Goal: Task Accomplishment & Management: Manage account settings

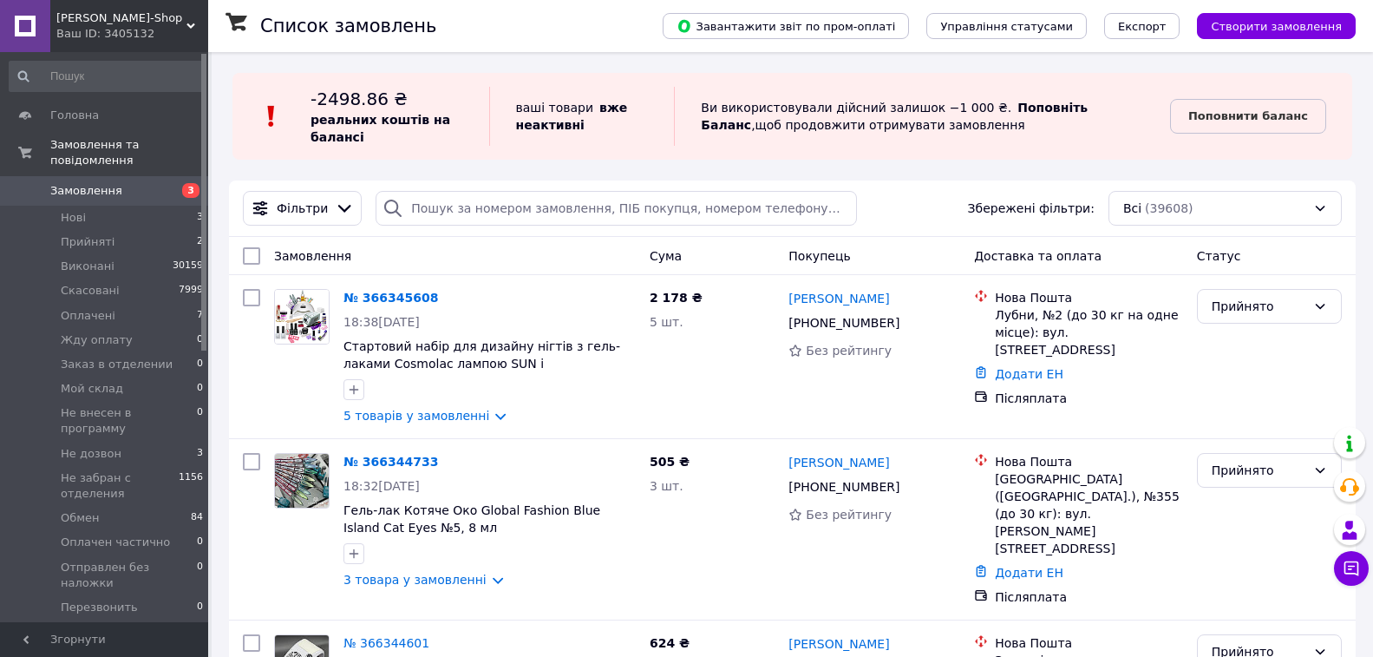
click at [501, 205] on input "search" at bounding box center [616, 208] width 481 height 35
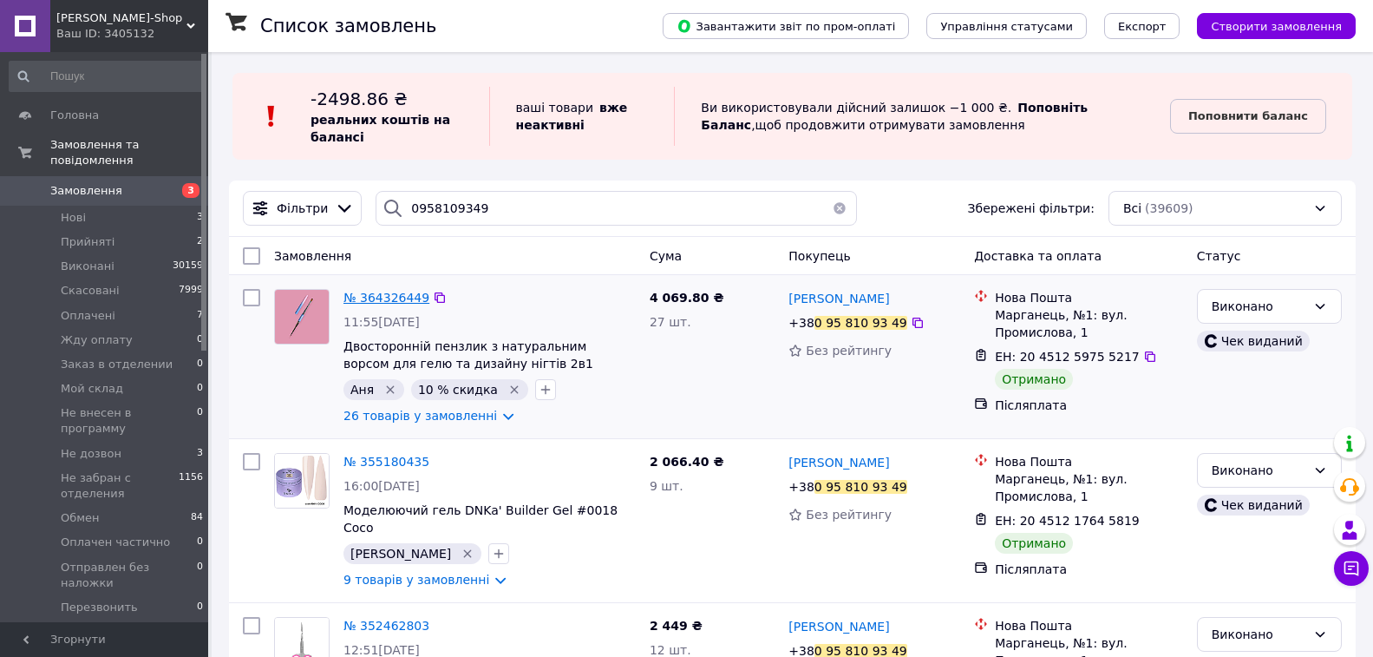
type input "0958109349"
click at [383, 296] on span "№ 364326449" at bounding box center [387, 298] width 86 height 14
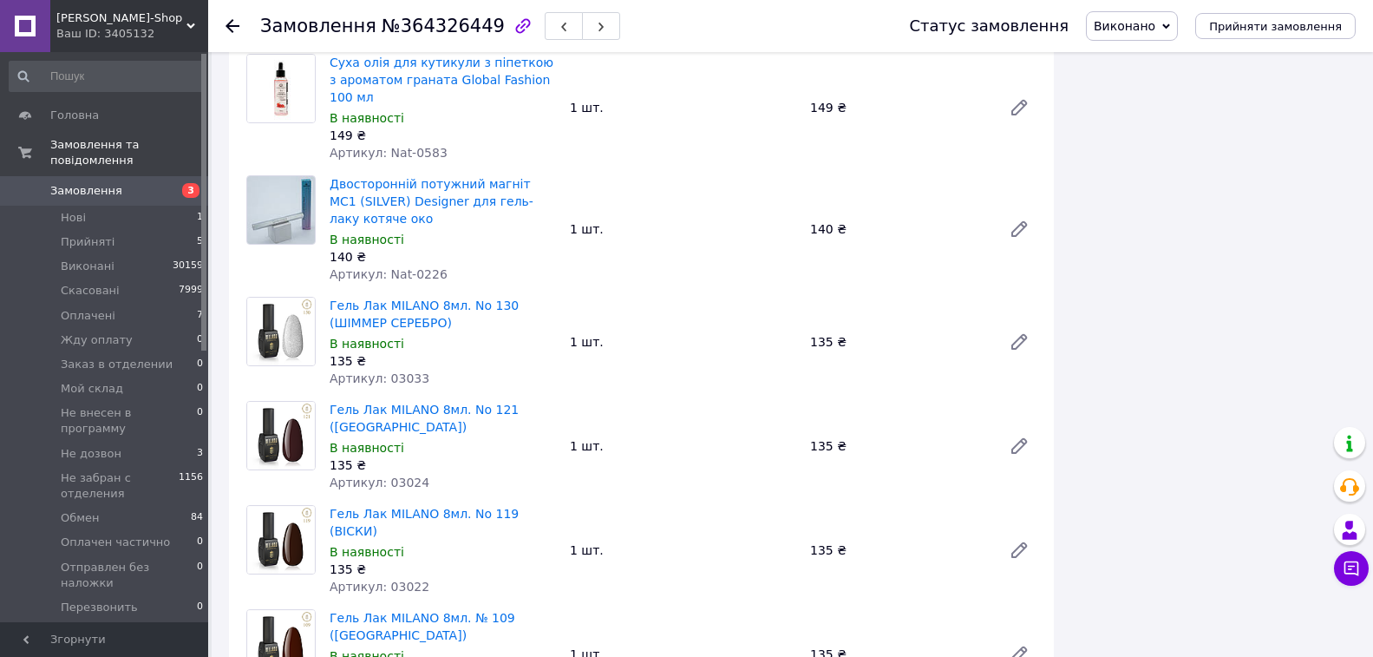
scroll to position [1909, 0]
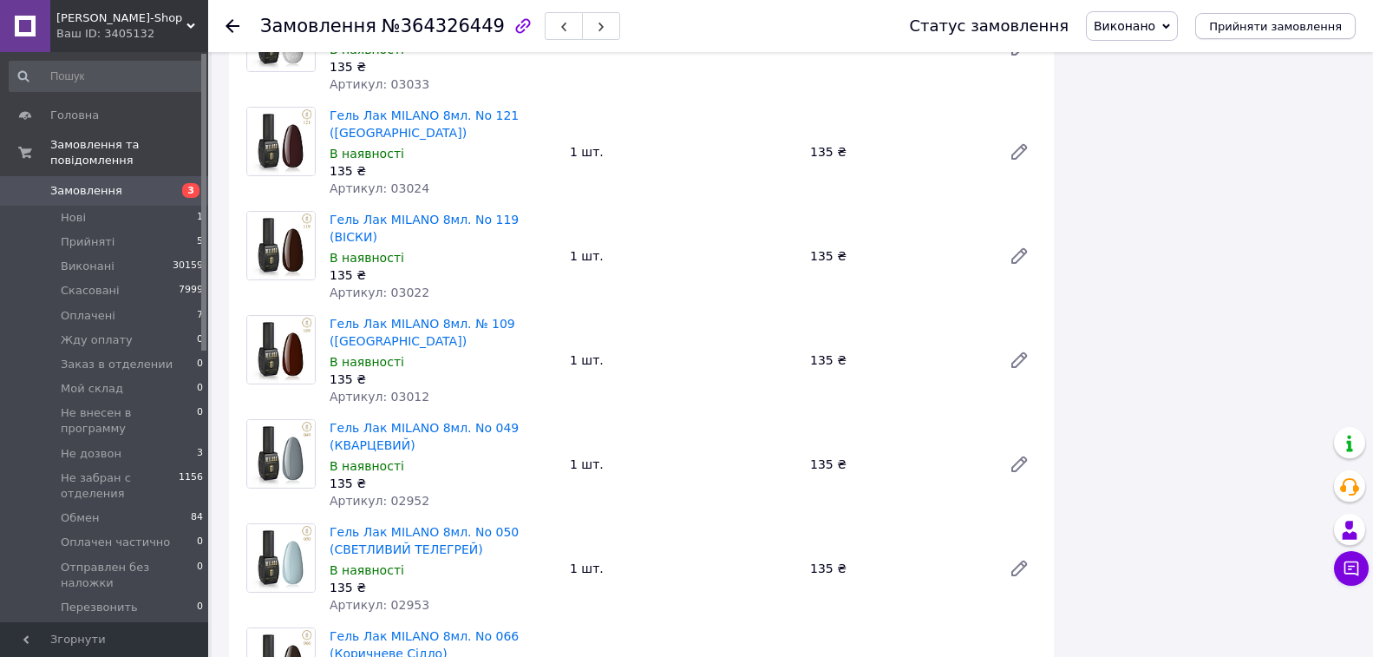
click at [1287, 29] on span "Прийняти замовлення" at bounding box center [1275, 26] width 133 height 13
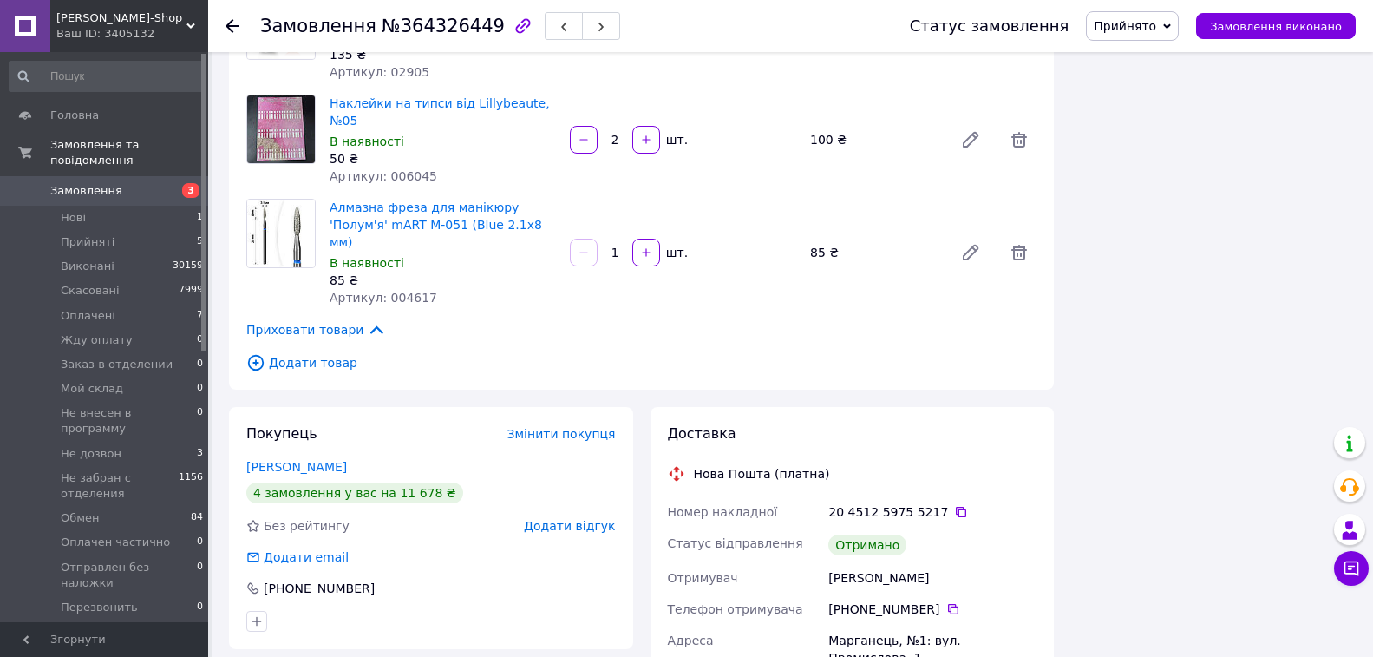
scroll to position [2603, 0]
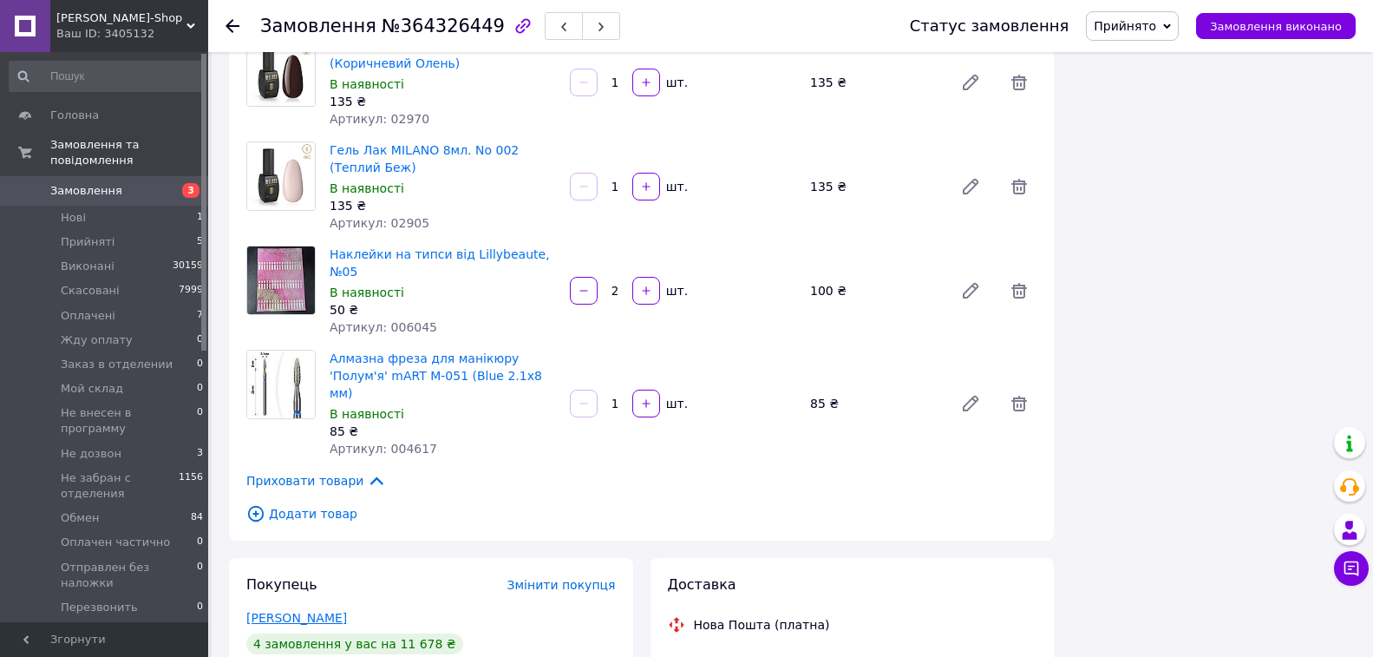
click at [318, 611] on link "[PERSON_NAME]" at bounding box center [296, 618] width 101 height 14
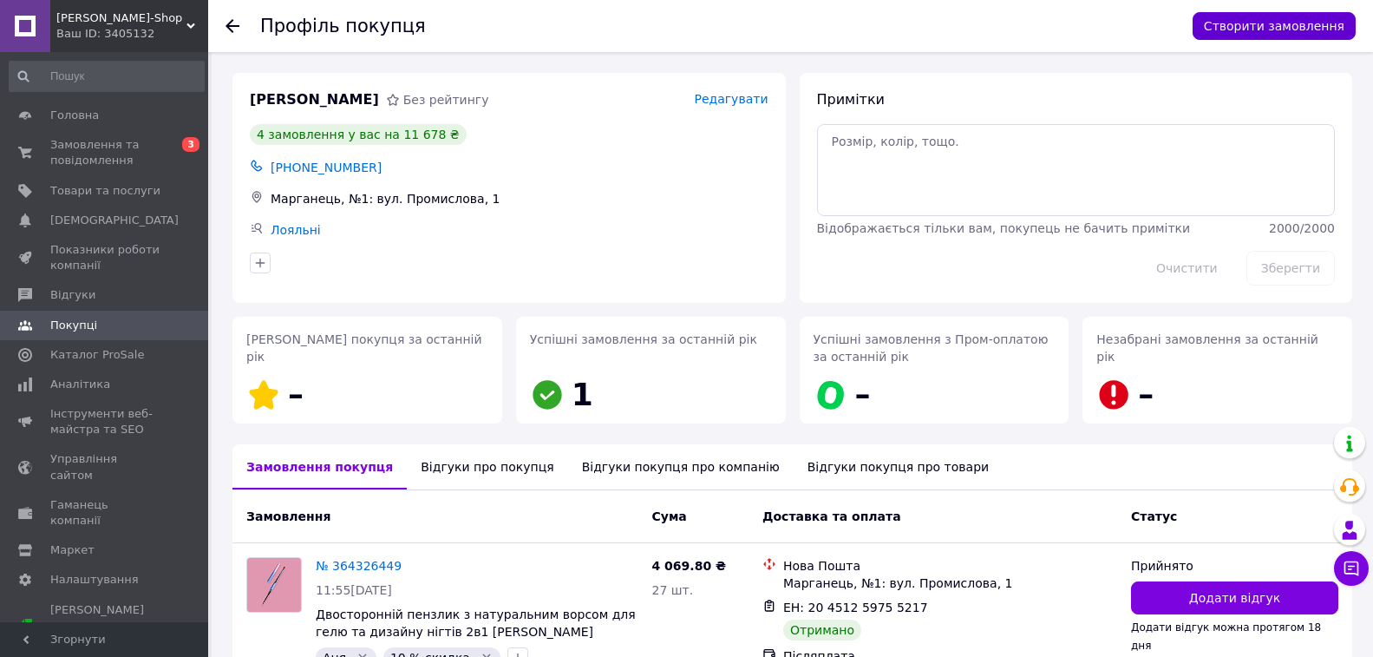
click at [1298, 31] on button "Створити замовлення" at bounding box center [1274, 26] width 163 height 28
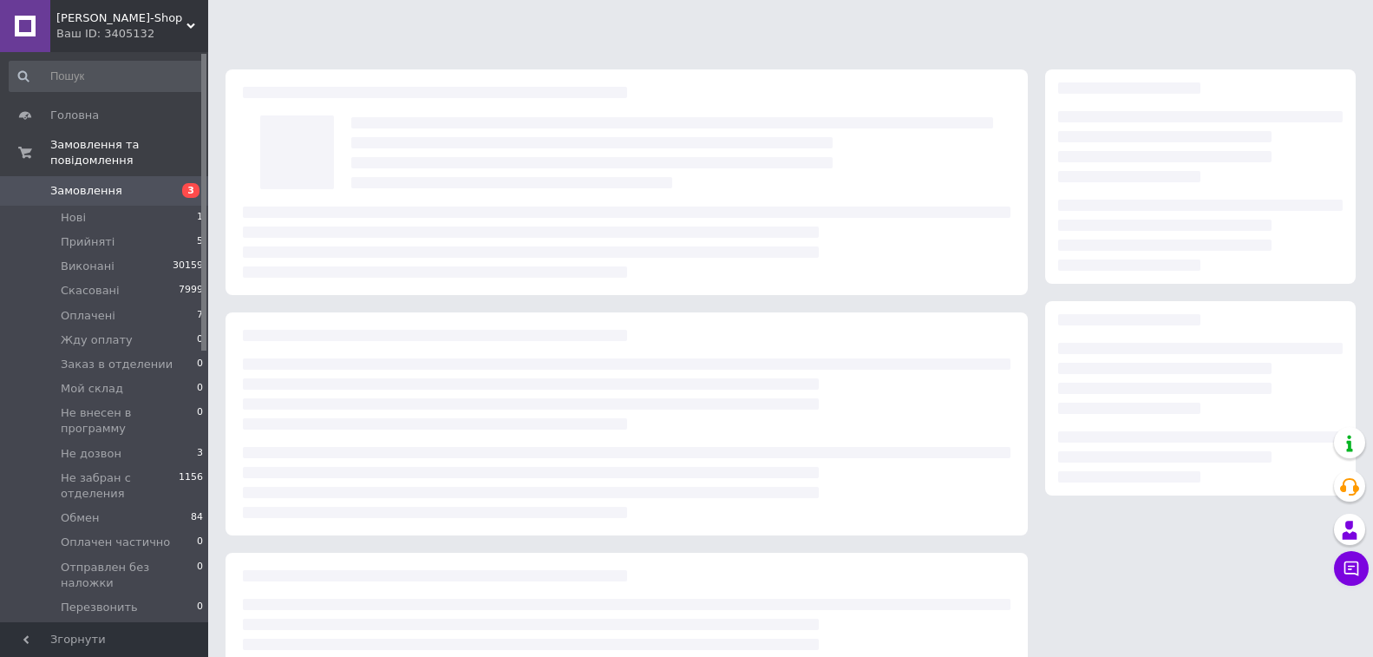
scroll to position [136, 0]
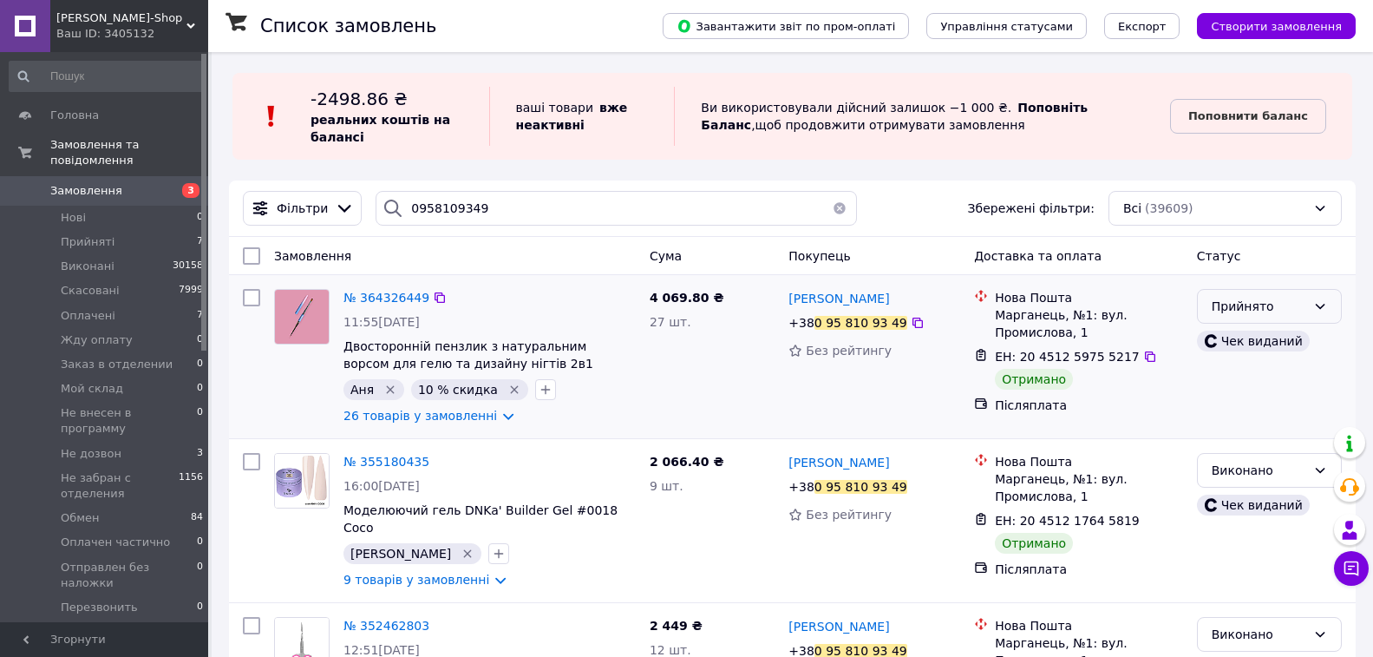
click at [1254, 319] on div "Прийнято" at bounding box center [1269, 306] width 145 height 35
click at [1245, 340] on li "Виконано" at bounding box center [1269, 344] width 143 height 31
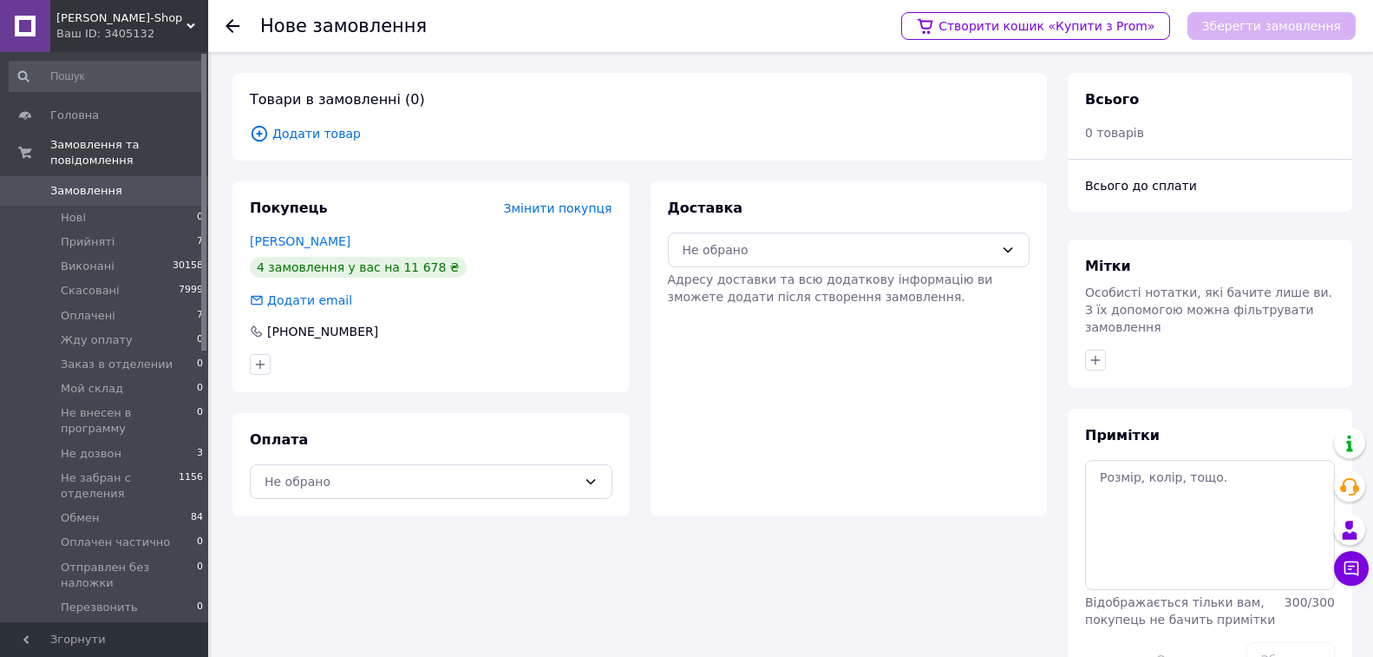
click at [311, 131] on span "Додати товар" at bounding box center [640, 133] width 780 height 19
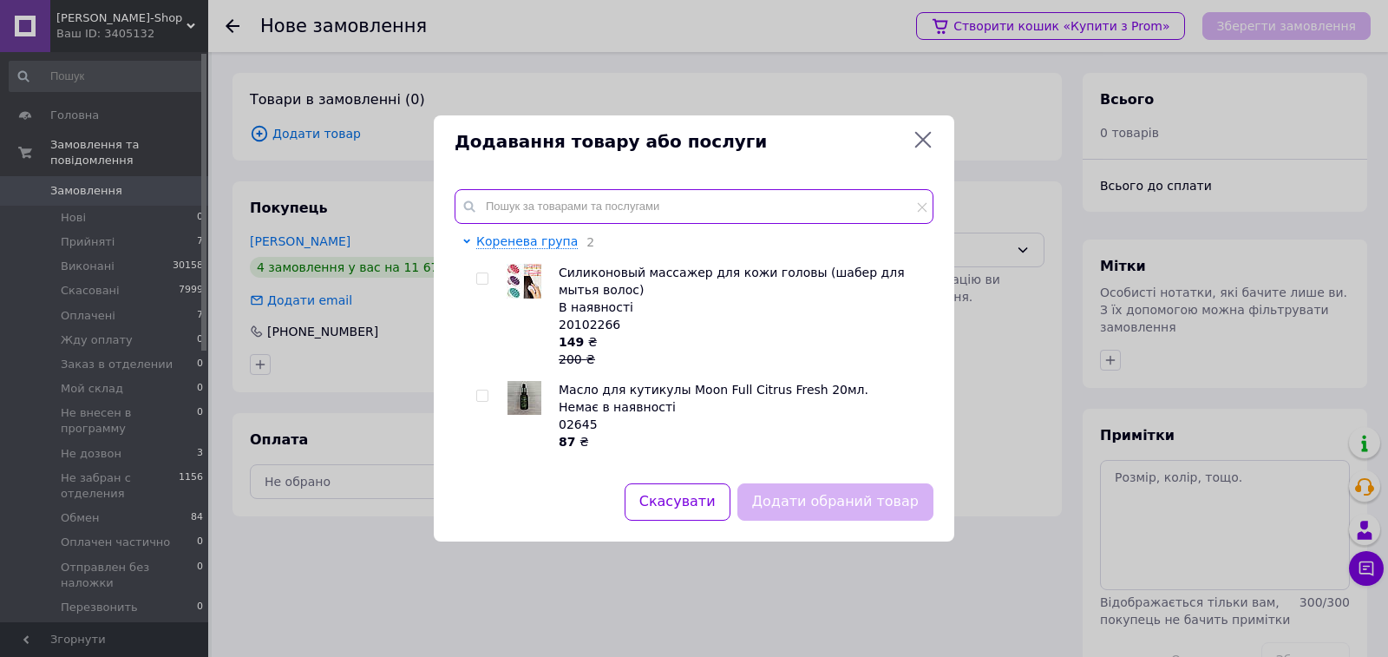
click at [519, 199] on input "text" at bounding box center [694, 206] width 479 height 35
paste input "03024"
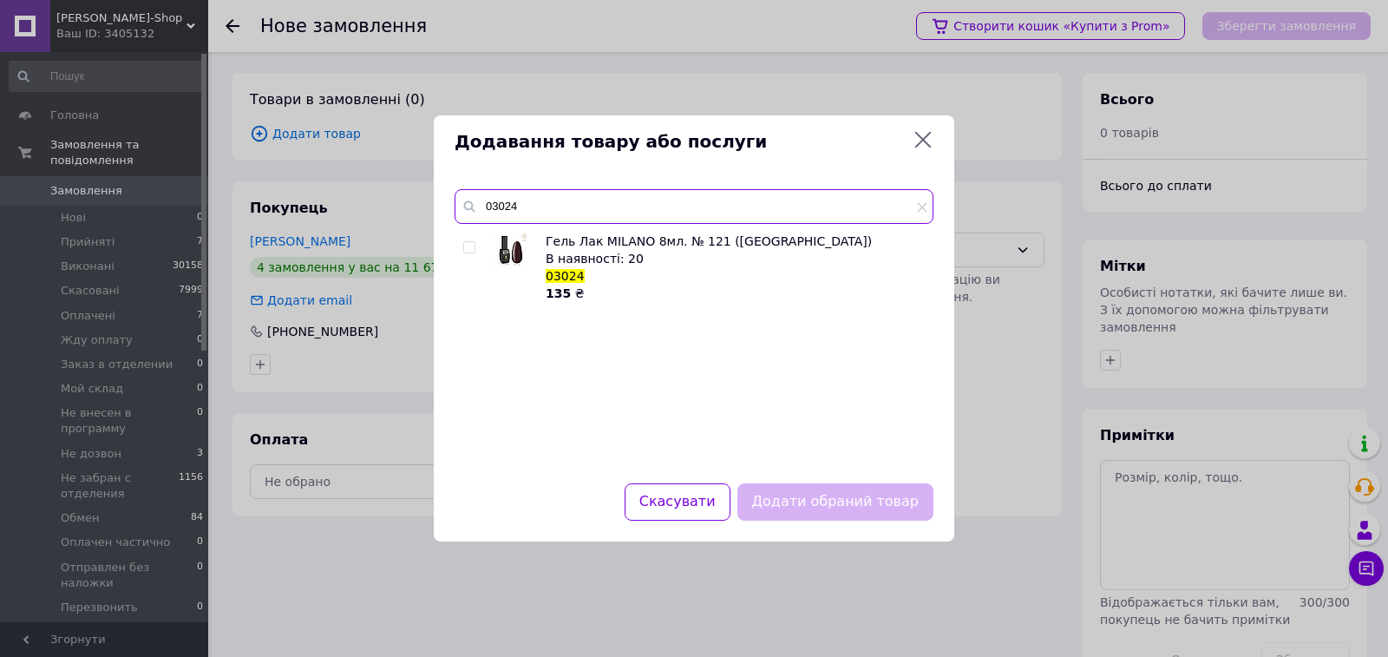
type input "03024"
click at [468, 246] on input "checkbox" at bounding box center [468, 247] width 11 height 11
checkbox input "true"
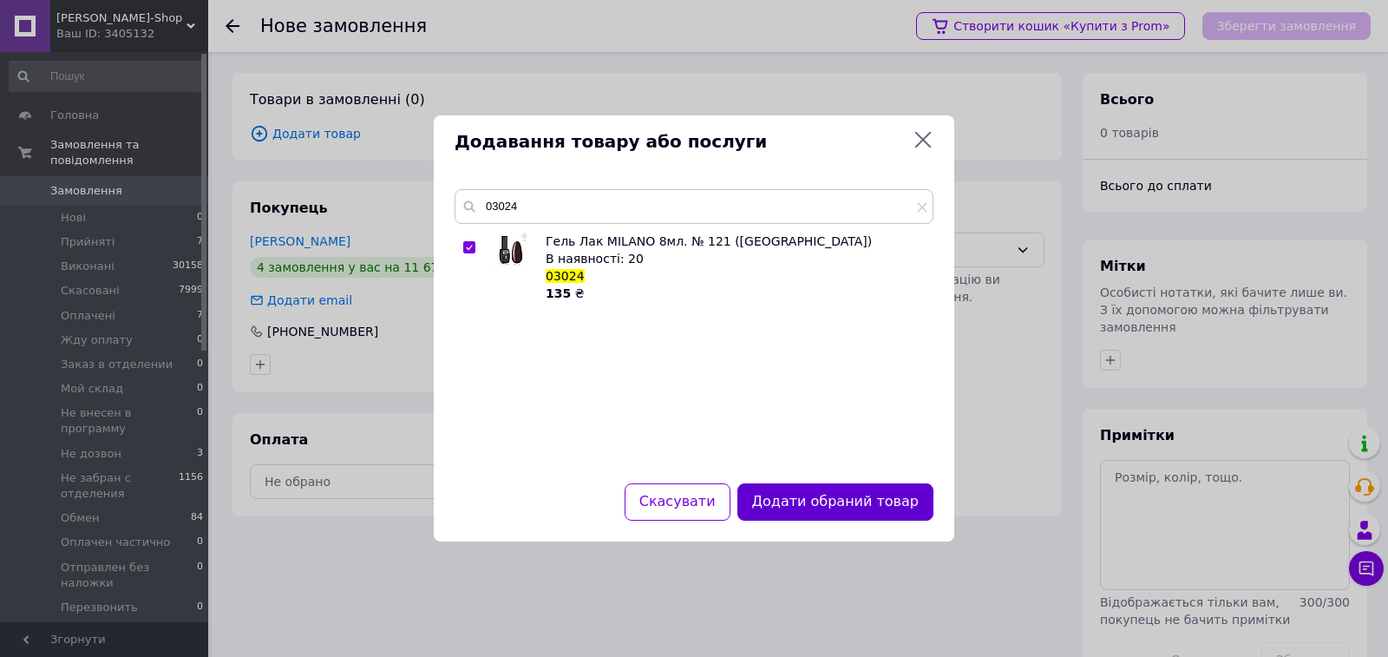
click at [835, 506] on button "Додати обраний товар" at bounding box center [835, 501] width 196 height 37
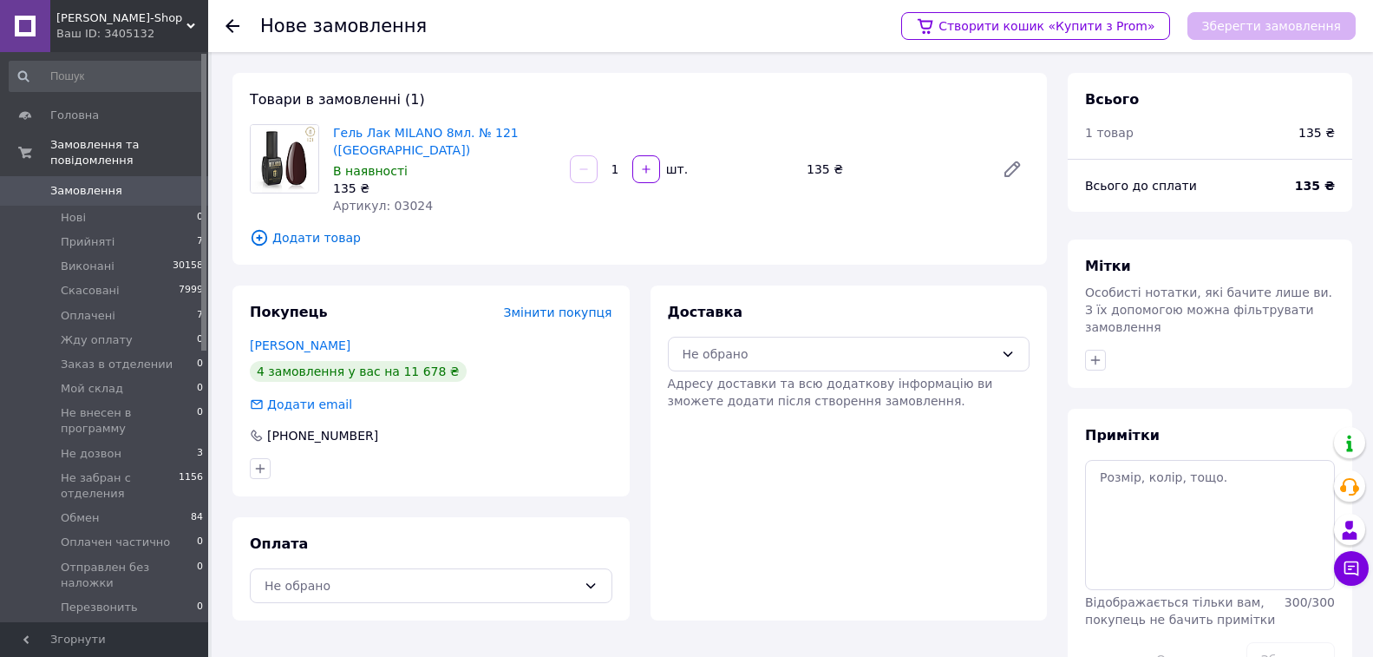
click at [310, 235] on span "Додати товар" at bounding box center [640, 237] width 780 height 19
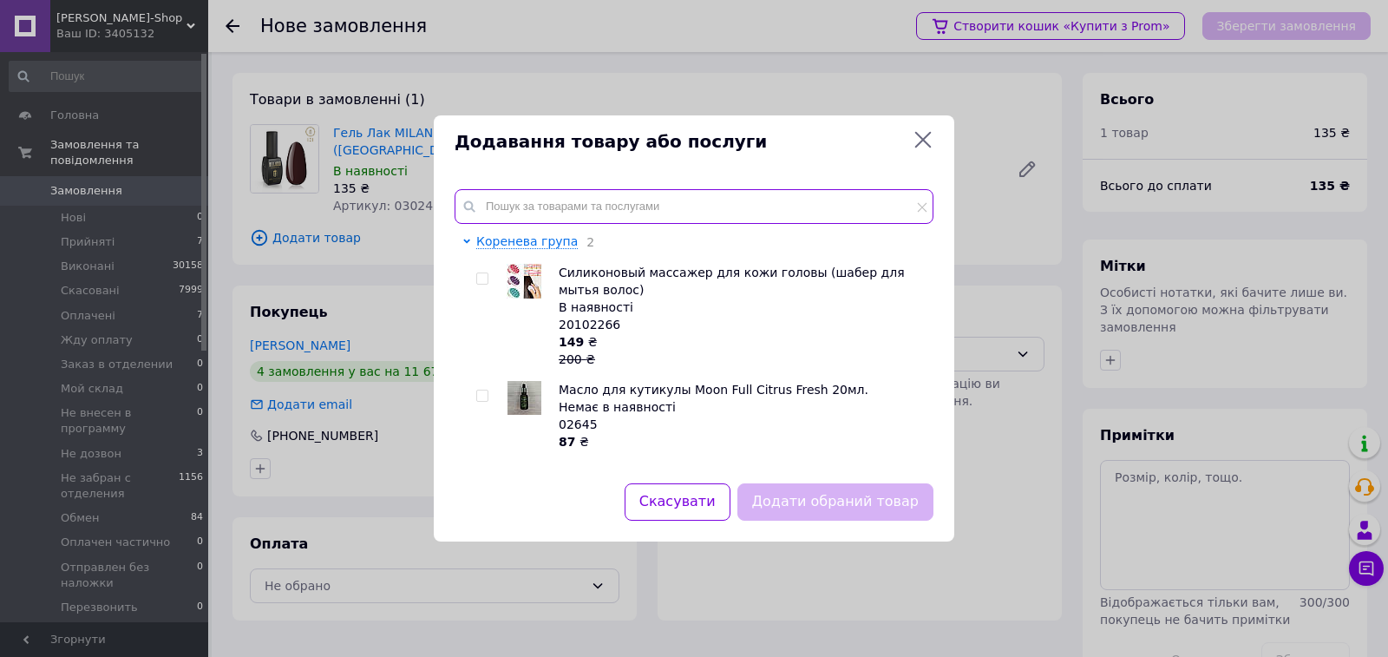
click at [503, 193] on input "text" at bounding box center [694, 206] width 479 height 35
paste input "03022"
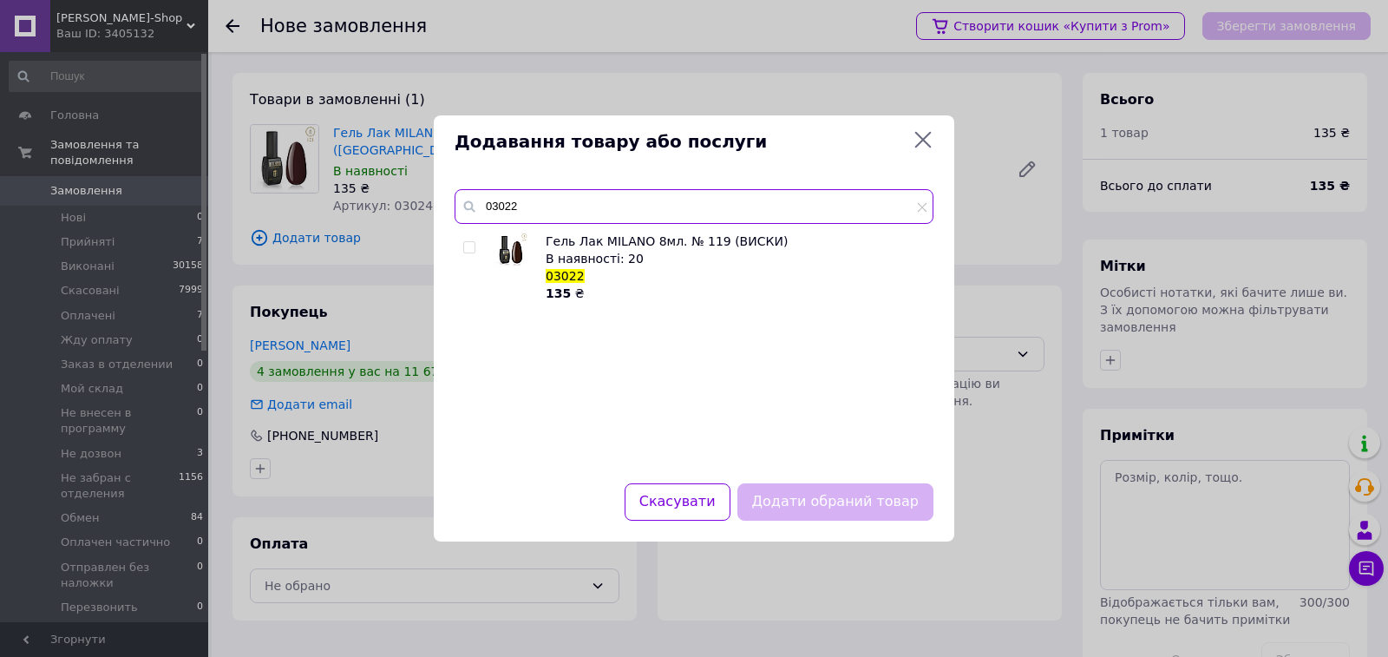
type input "03022"
click at [469, 242] on input "checkbox" at bounding box center [468, 247] width 11 height 11
checkbox input "true"
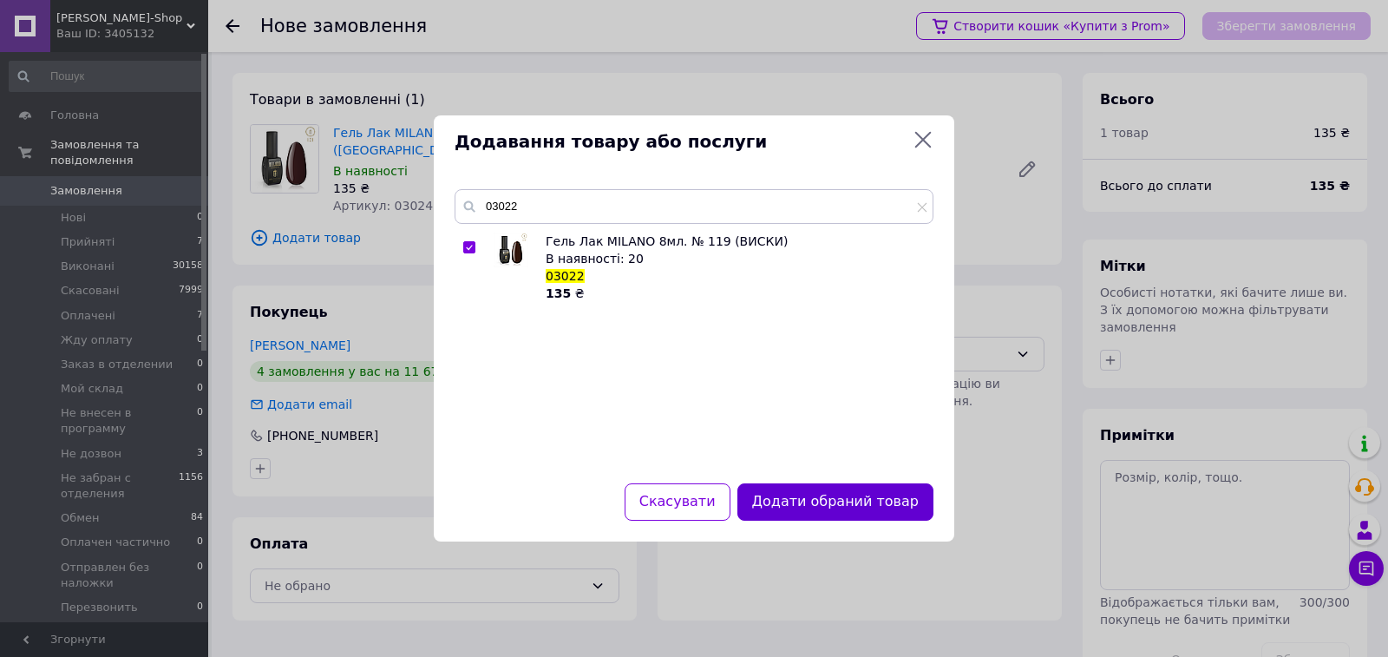
click at [854, 514] on button "Додати обраний товар" at bounding box center [835, 501] width 196 height 37
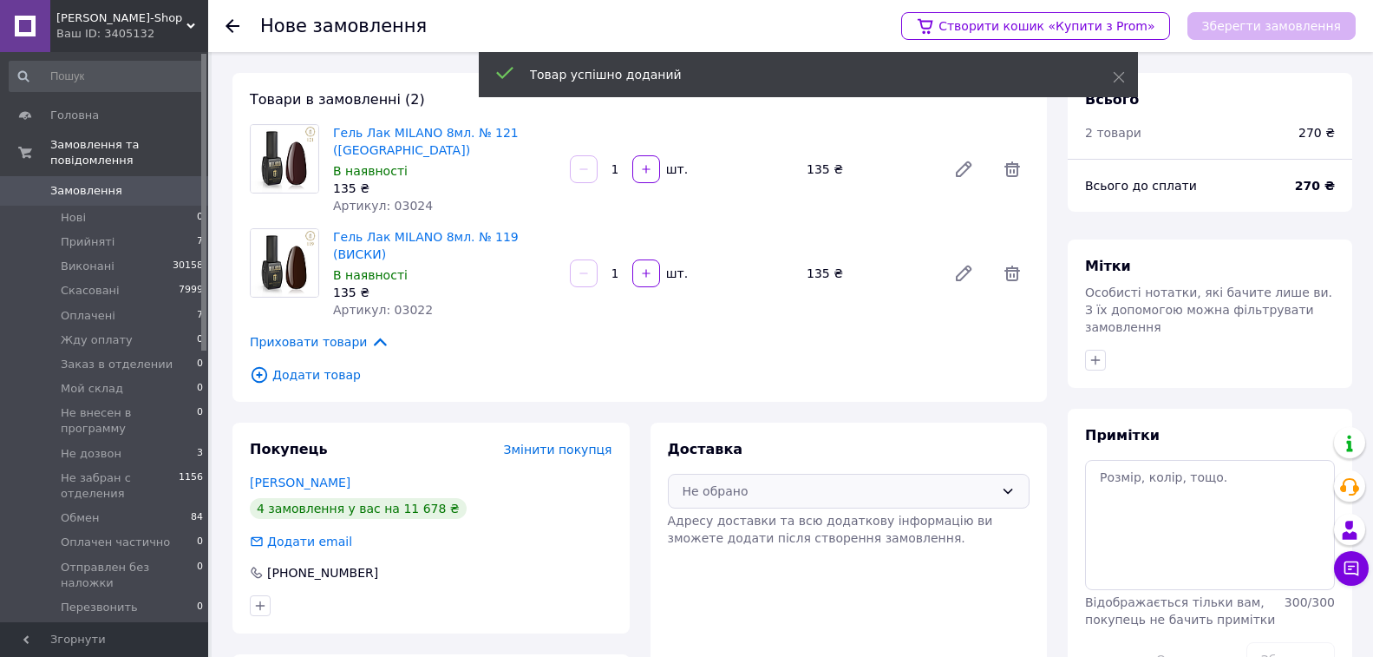
click at [769, 482] on div "Не обрано" at bounding box center [839, 490] width 312 height 19
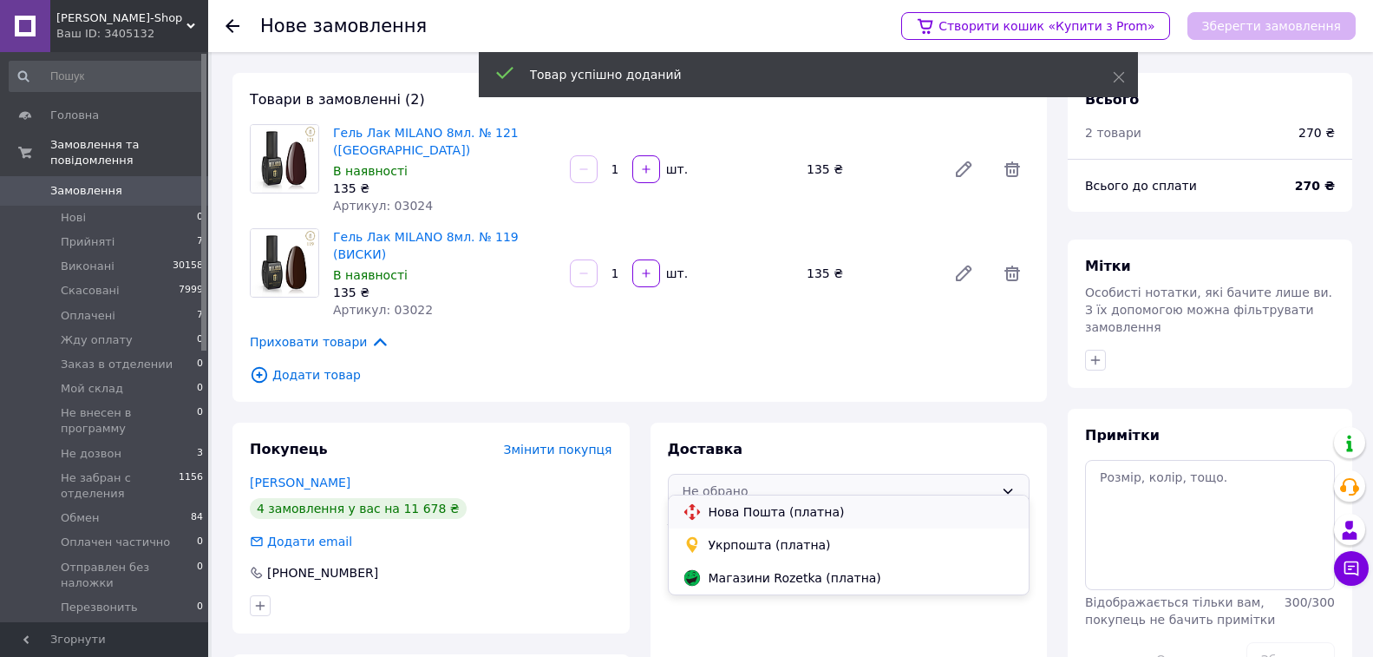
click at [758, 507] on span "Нова Пошта (платна)" at bounding box center [862, 511] width 307 height 17
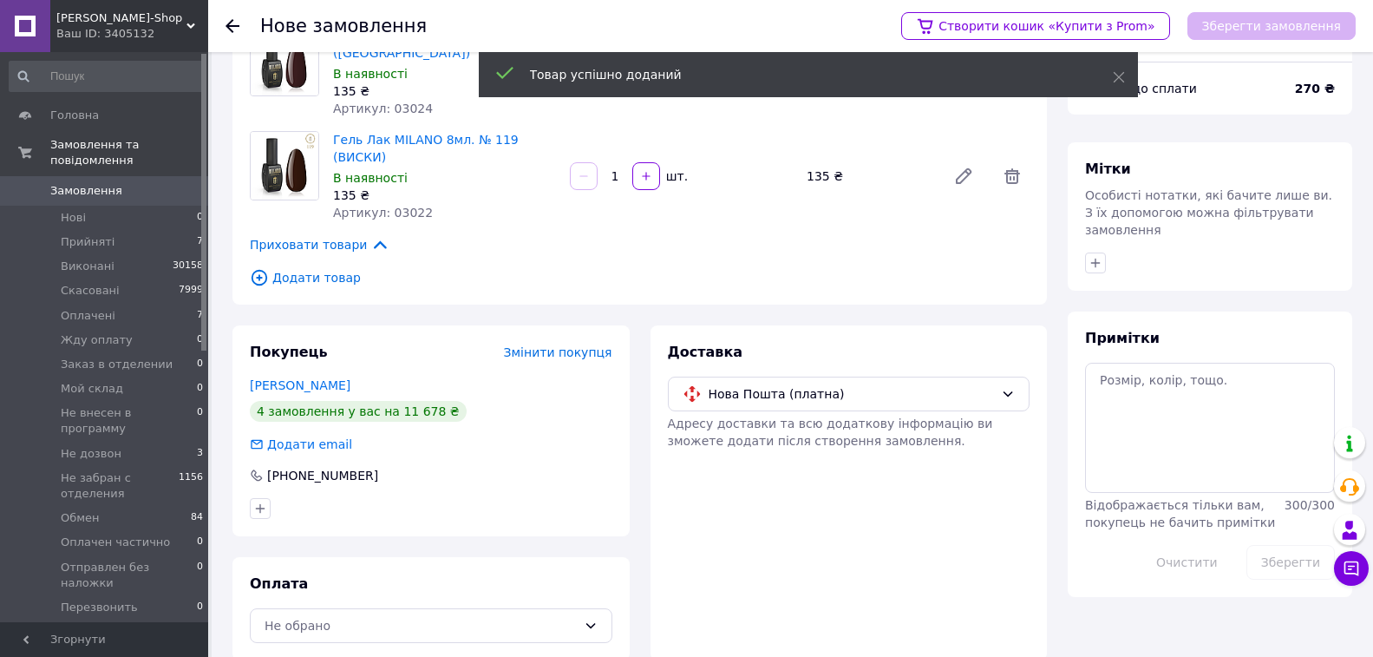
scroll to position [104, 0]
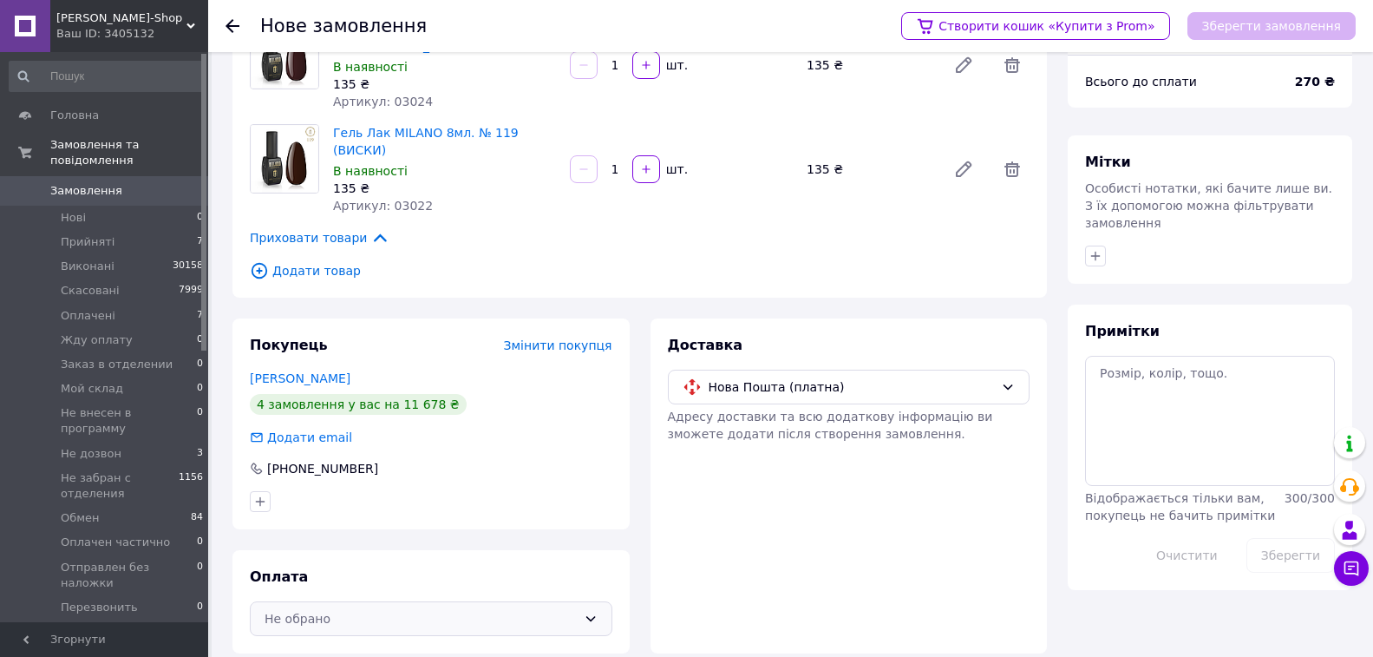
click at [331, 609] on div "Не обрано" at bounding box center [421, 618] width 312 height 19
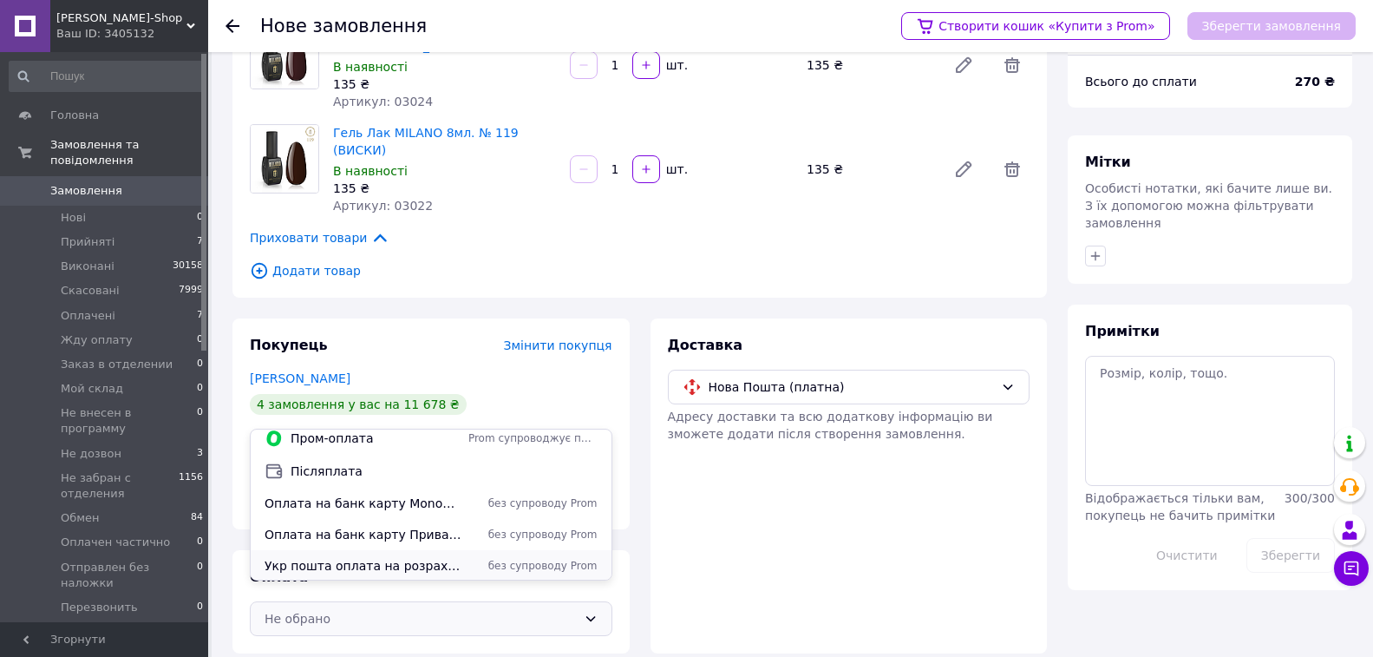
scroll to position [10, 0]
drag, startPoint x: 342, startPoint y: 495, endPoint x: 341, endPoint y: 484, distance: 10.4
click at [341, 495] on span "Оплата на банк карту Monobank 4035200042268513 ФОП Сінокос Наталія Петрівна" at bounding box center [363, 501] width 197 height 17
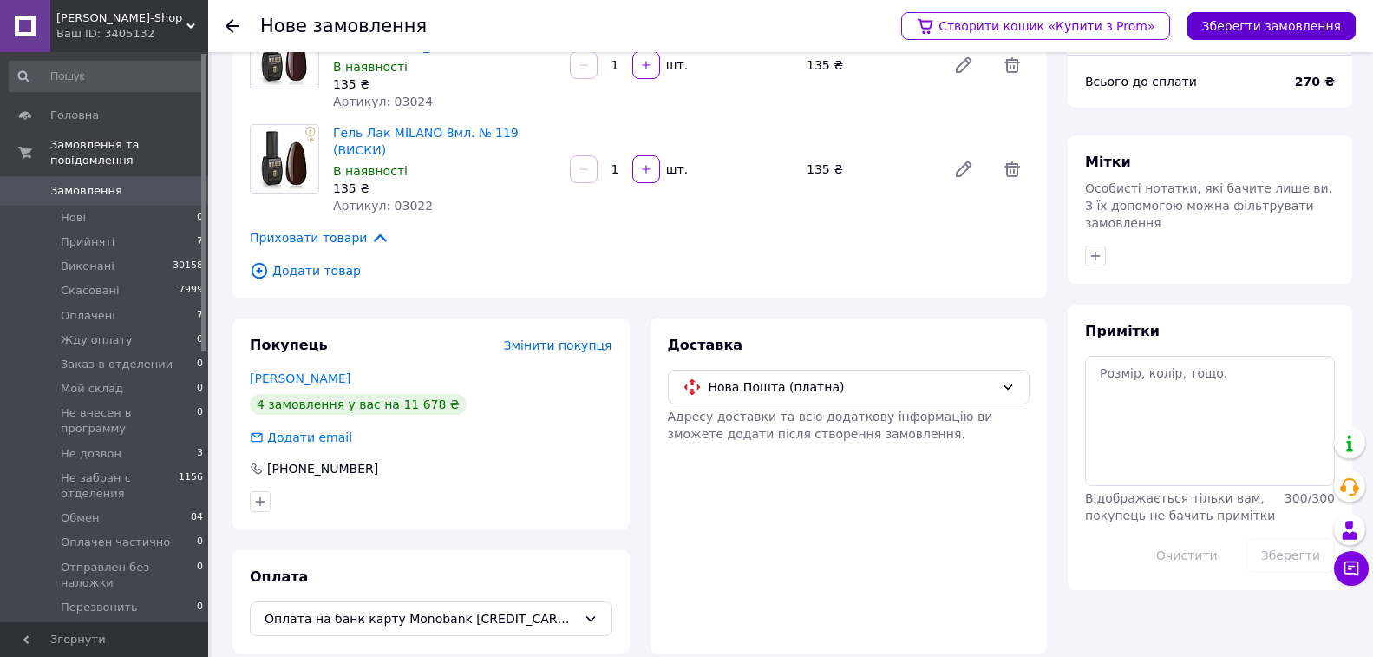
click at [1294, 17] on button "Зберегти замовлення" at bounding box center [1272, 26] width 168 height 28
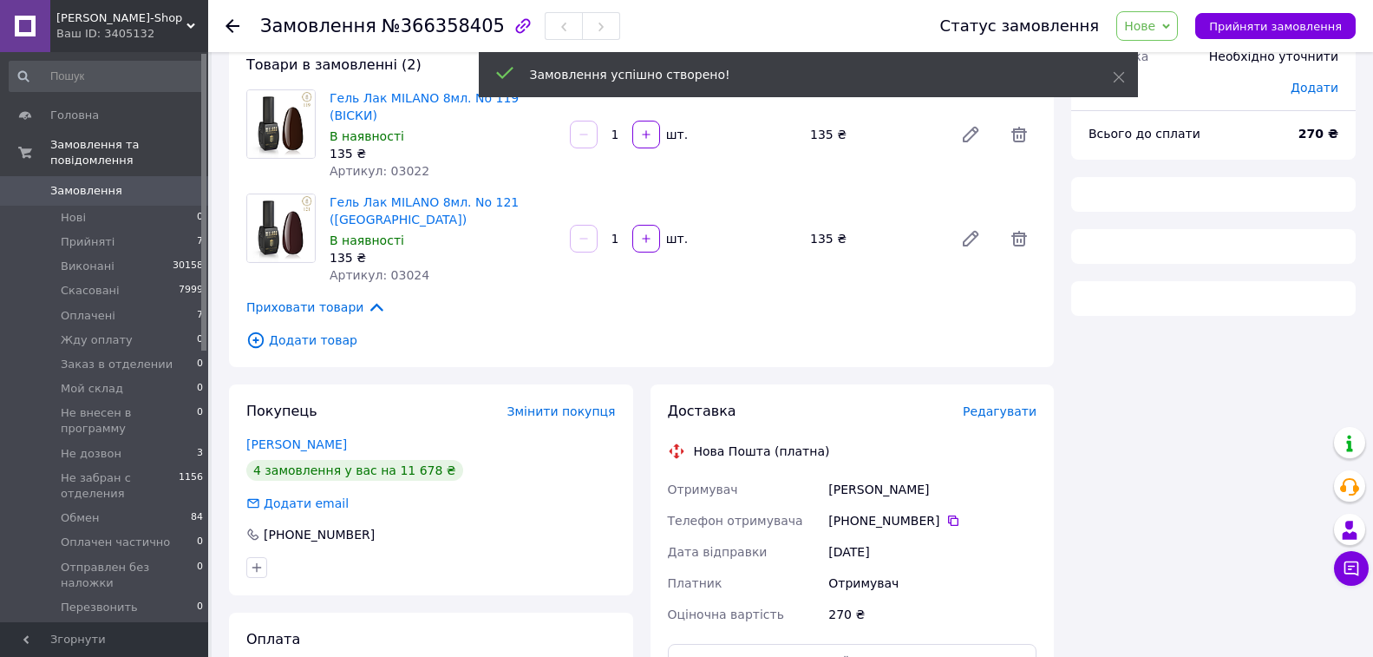
click at [1156, 19] on span "Нове" at bounding box center [1139, 26] width 31 height 14
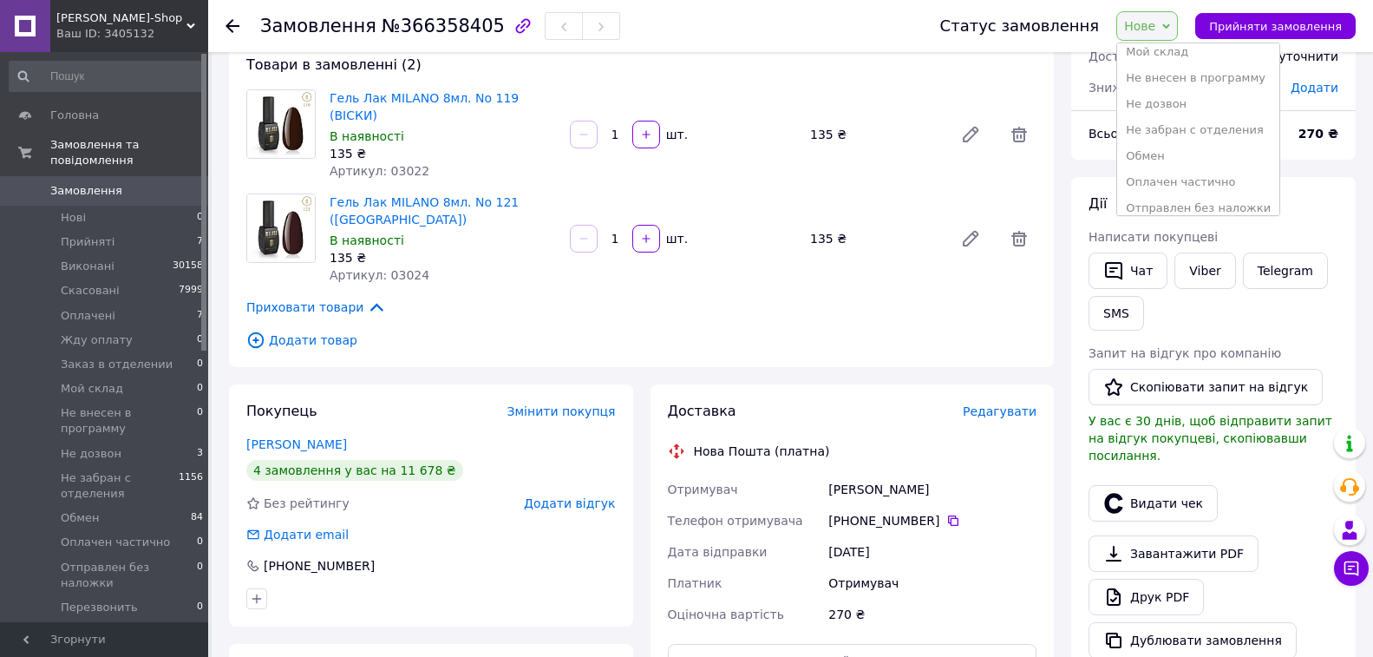
scroll to position [174, 0]
click at [1176, 147] on li "Обмен" at bounding box center [1198, 147] width 162 height 26
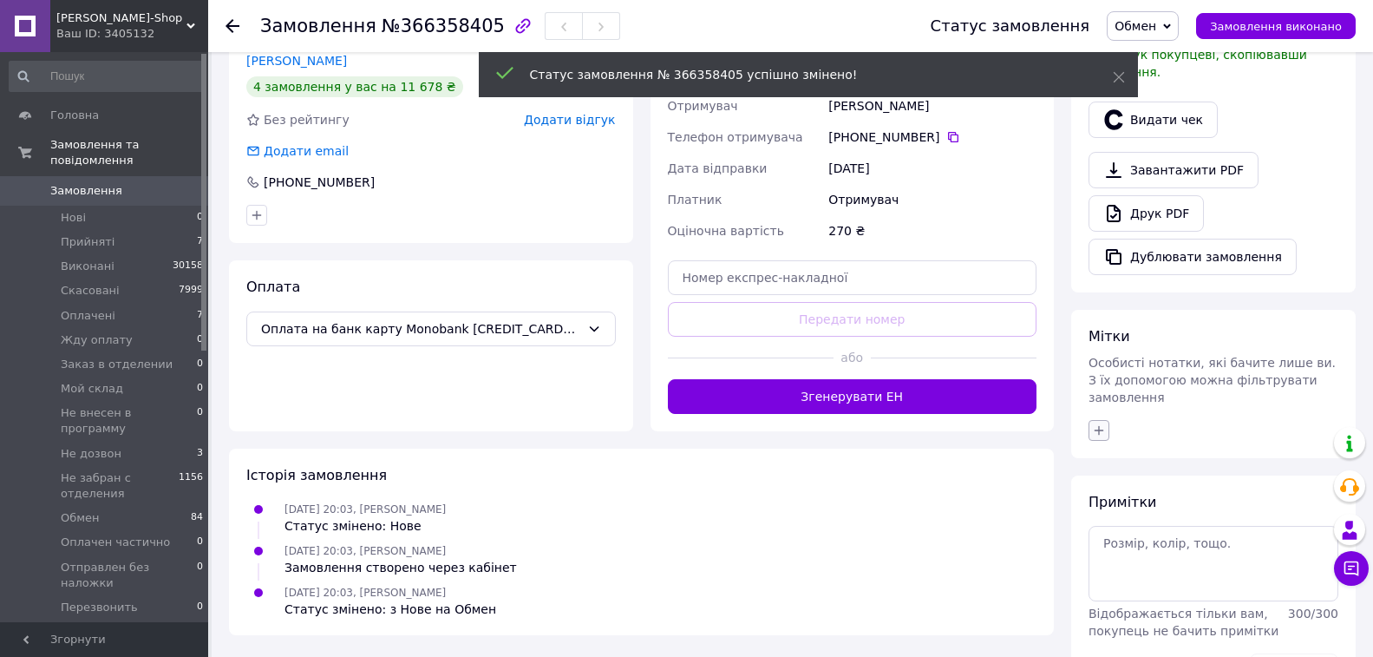
scroll to position [519, 0]
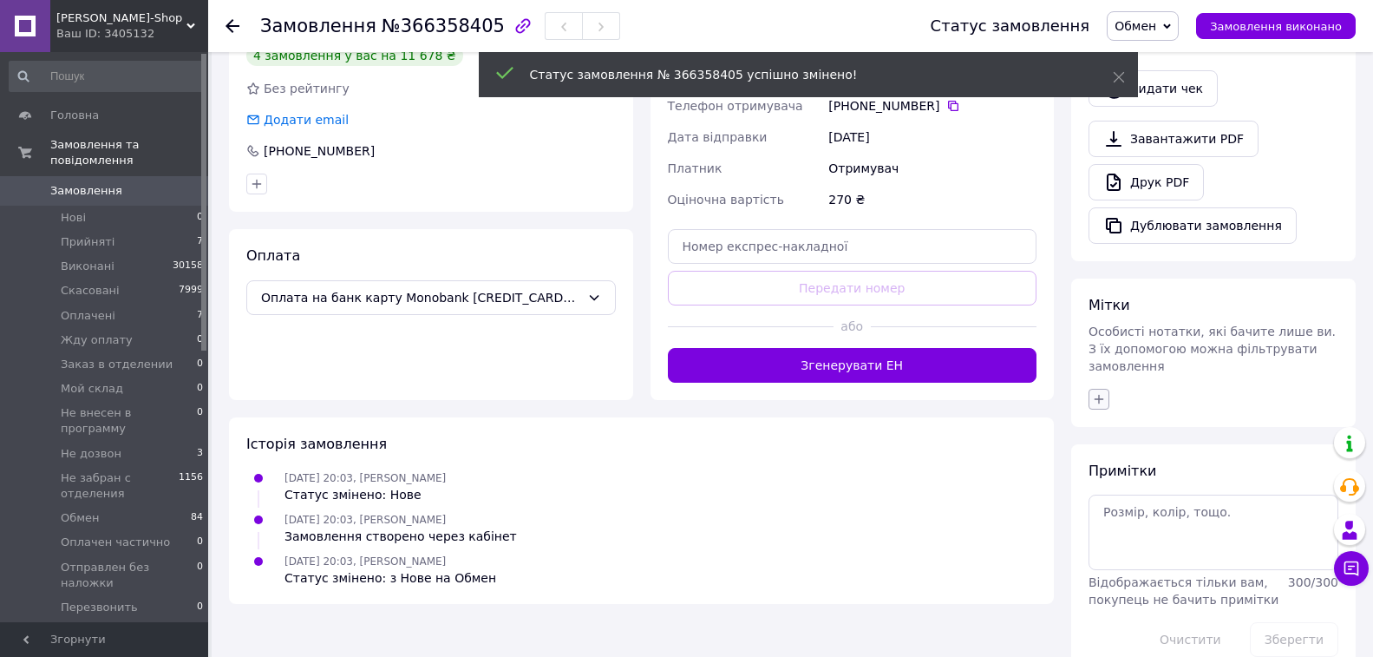
click at [1097, 392] on icon "button" at bounding box center [1099, 399] width 14 height 14
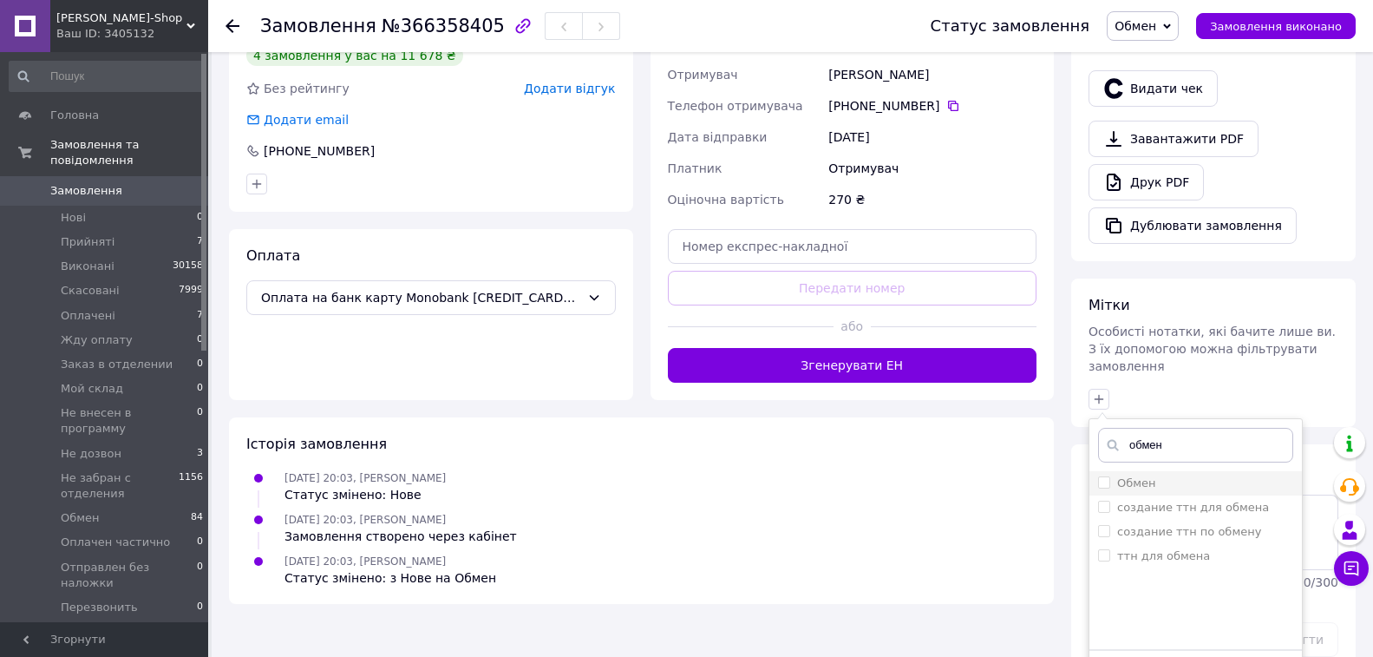
type input "обмен"
click at [1137, 476] on label "Обмен" at bounding box center [1136, 482] width 39 height 13
checkbox input "true"
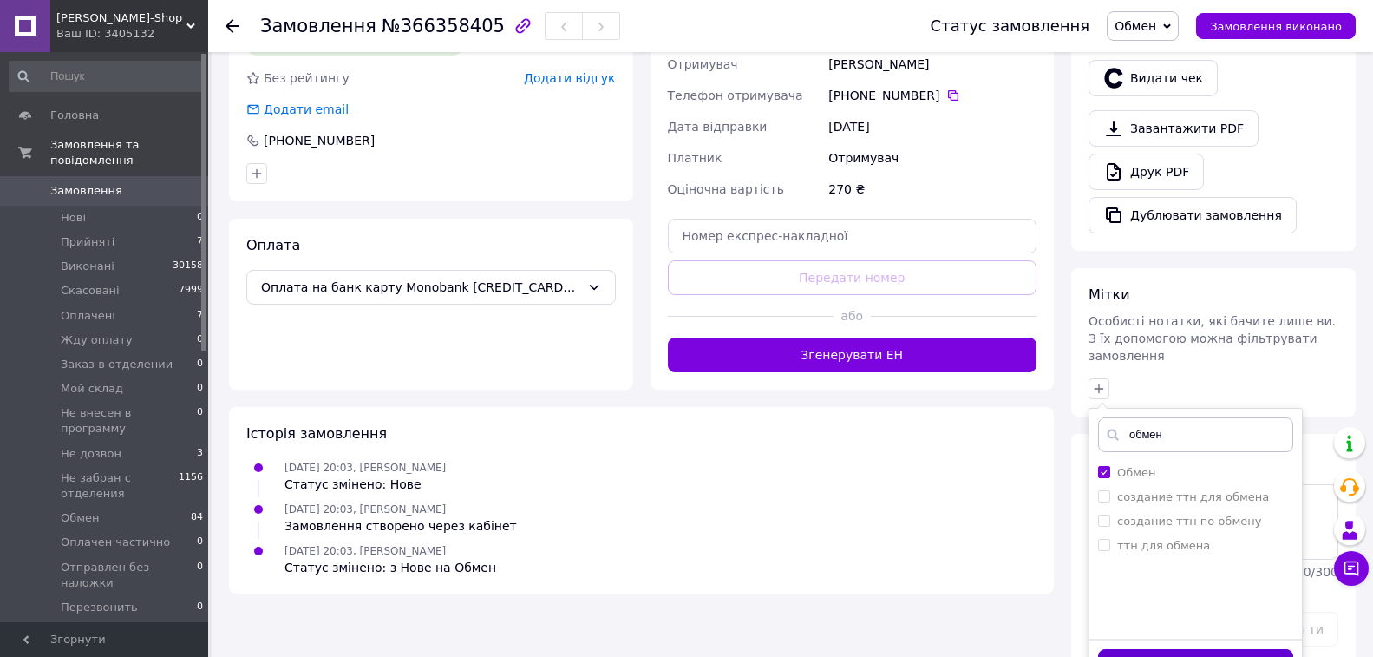
click at [1191, 649] on button "Додати мітку" at bounding box center [1195, 666] width 195 height 34
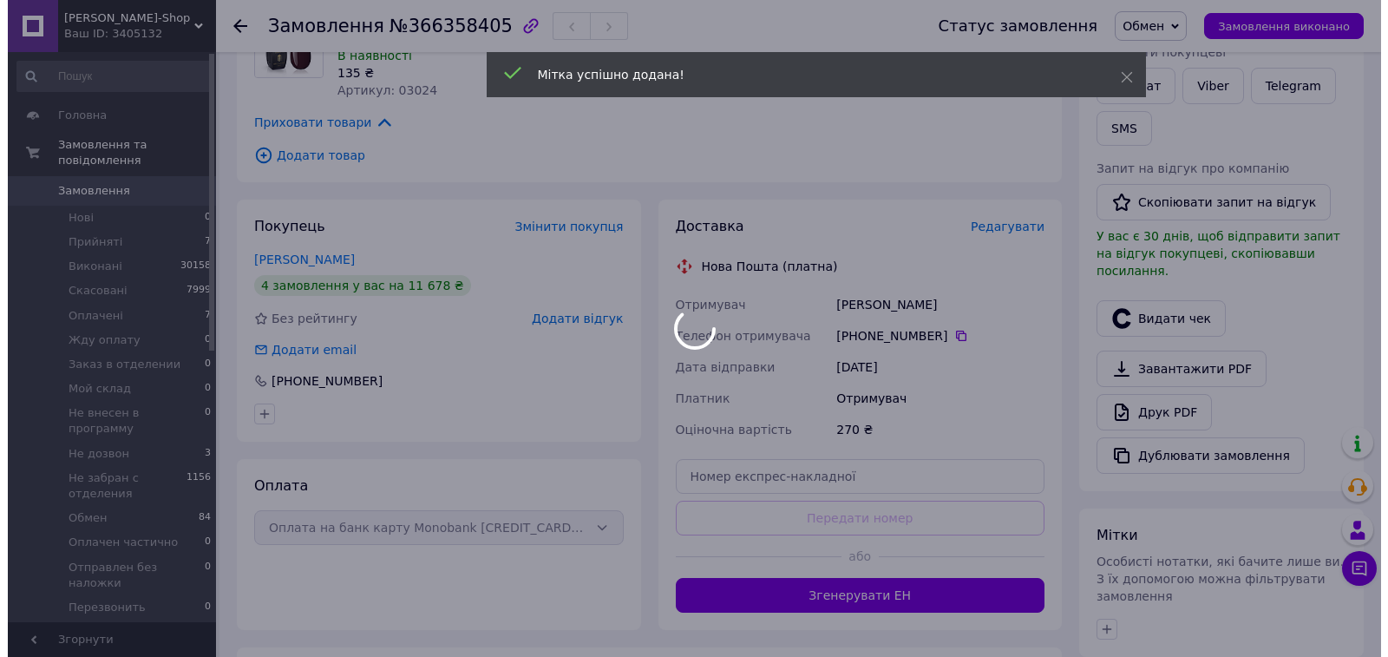
scroll to position [259, 0]
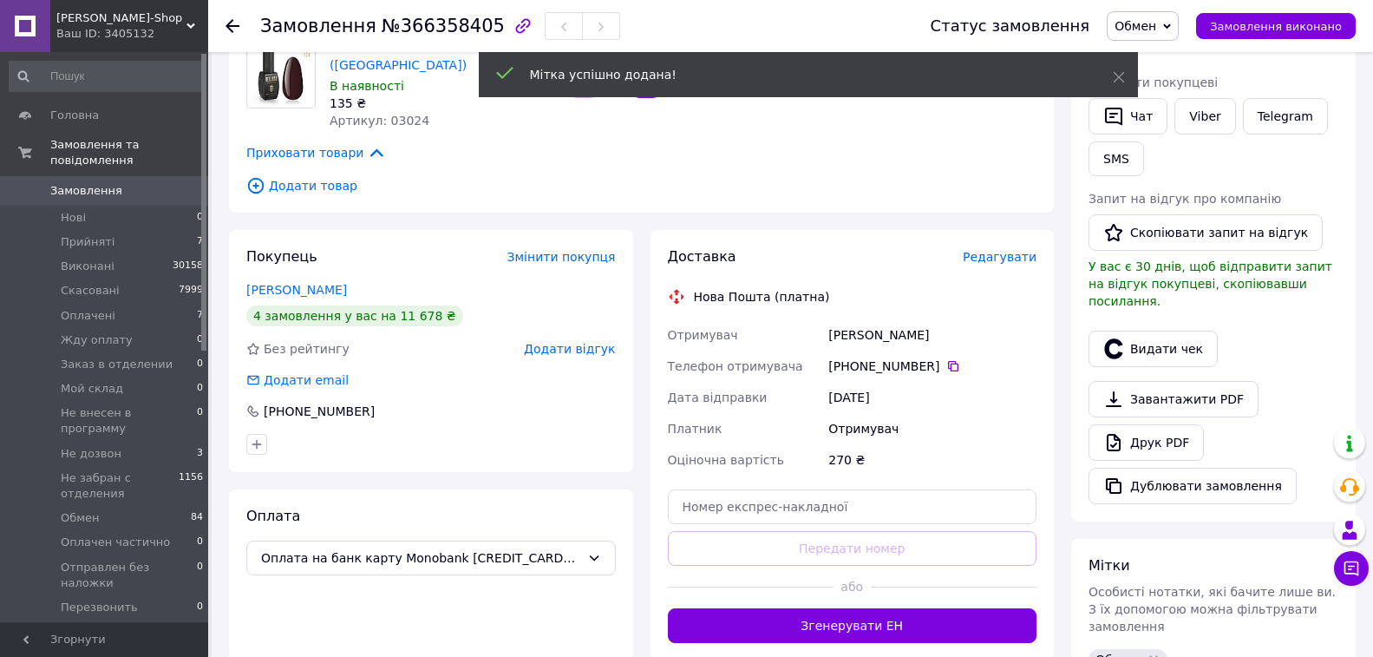
click at [1017, 250] on span "Редагувати" at bounding box center [1000, 257] width 74 height 14
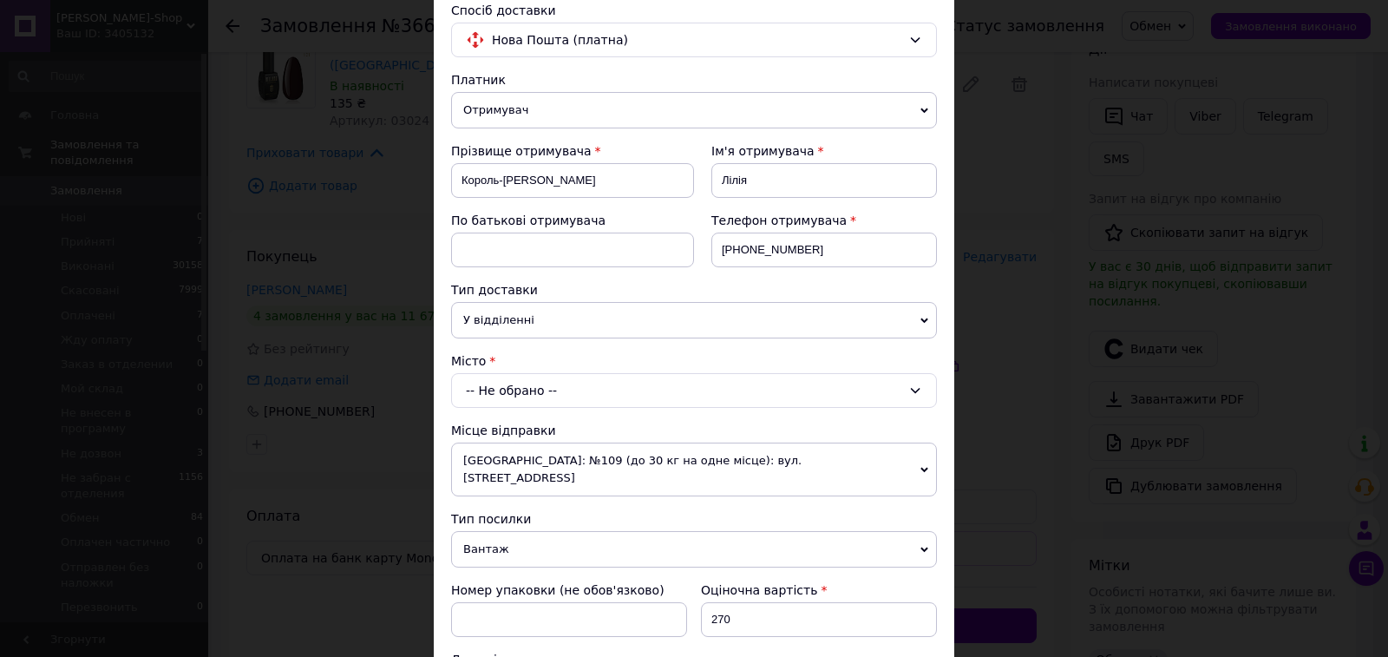
scroll to position [260, 0]
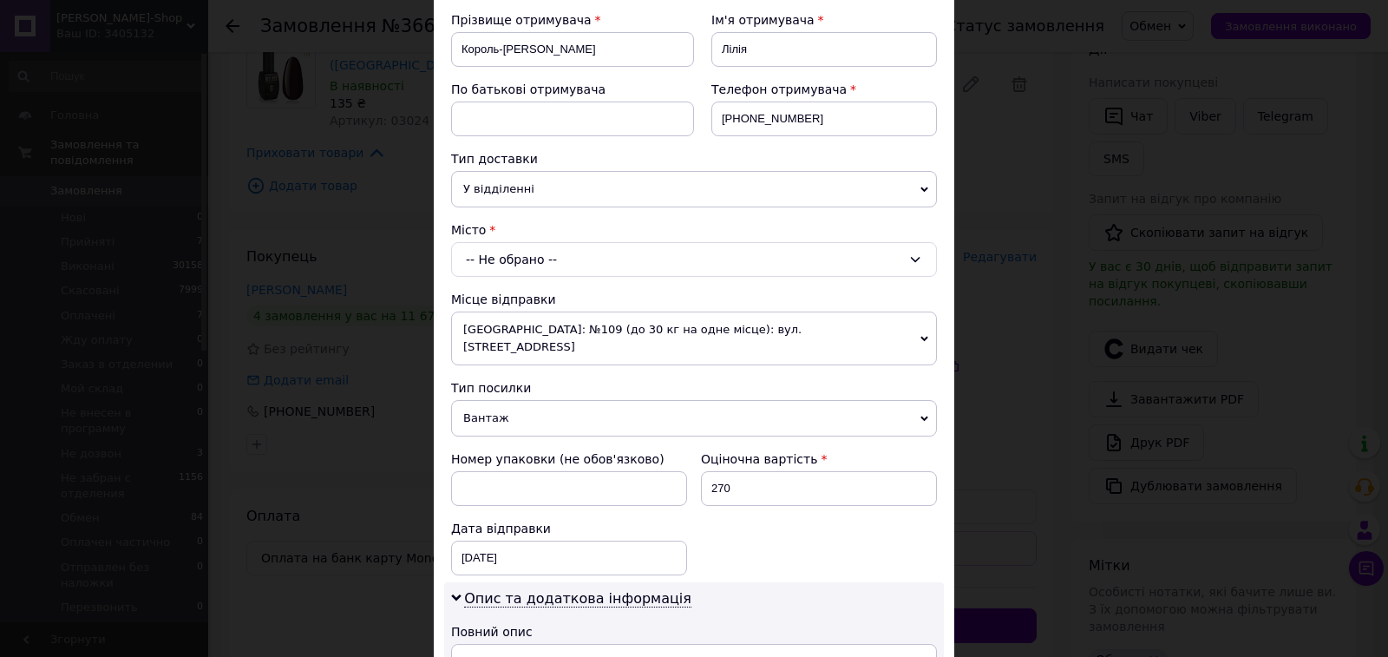
click at [492, 263] on div "-- Не обрано --" at bounding box center [694, 259] width 486 height 35
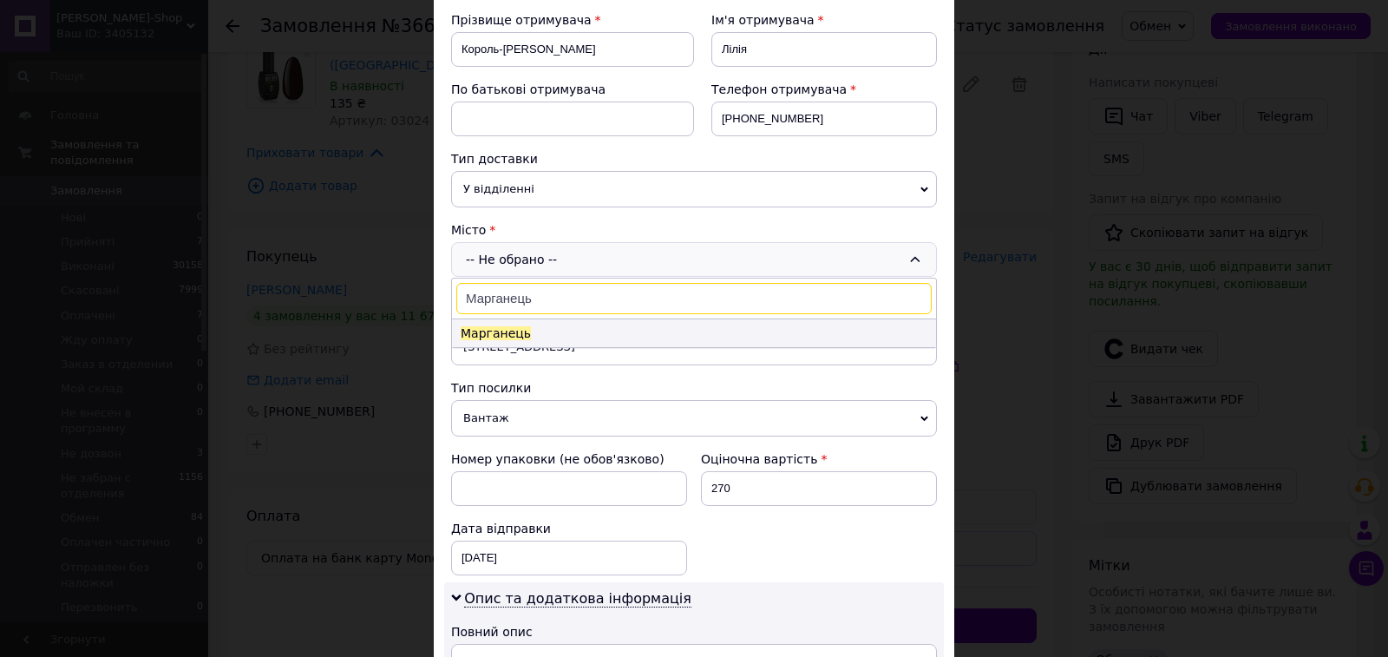
type input "Марганець"
click at [491, 339] on span "Марганець" at bounding box center [496, 333] width 70 height 14
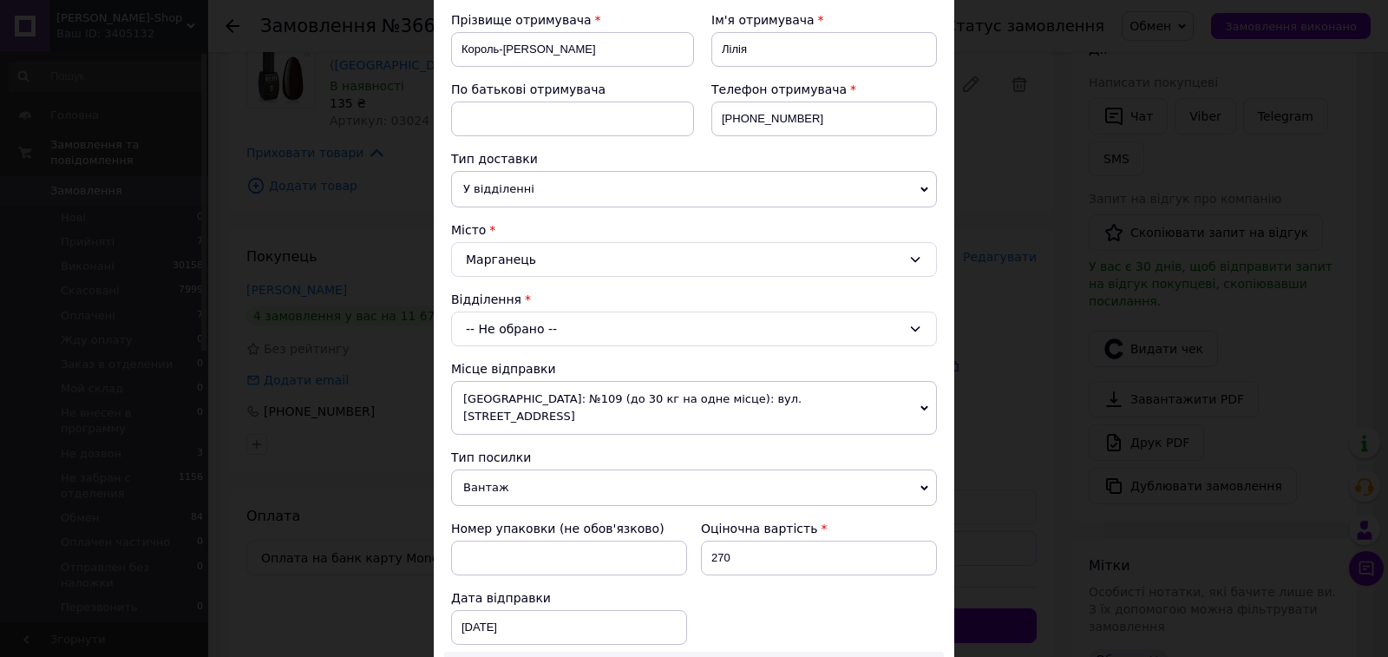
click at [490, 332] on div "-- Не обрано --" at bounding box center [694, 328] width 486 height 35
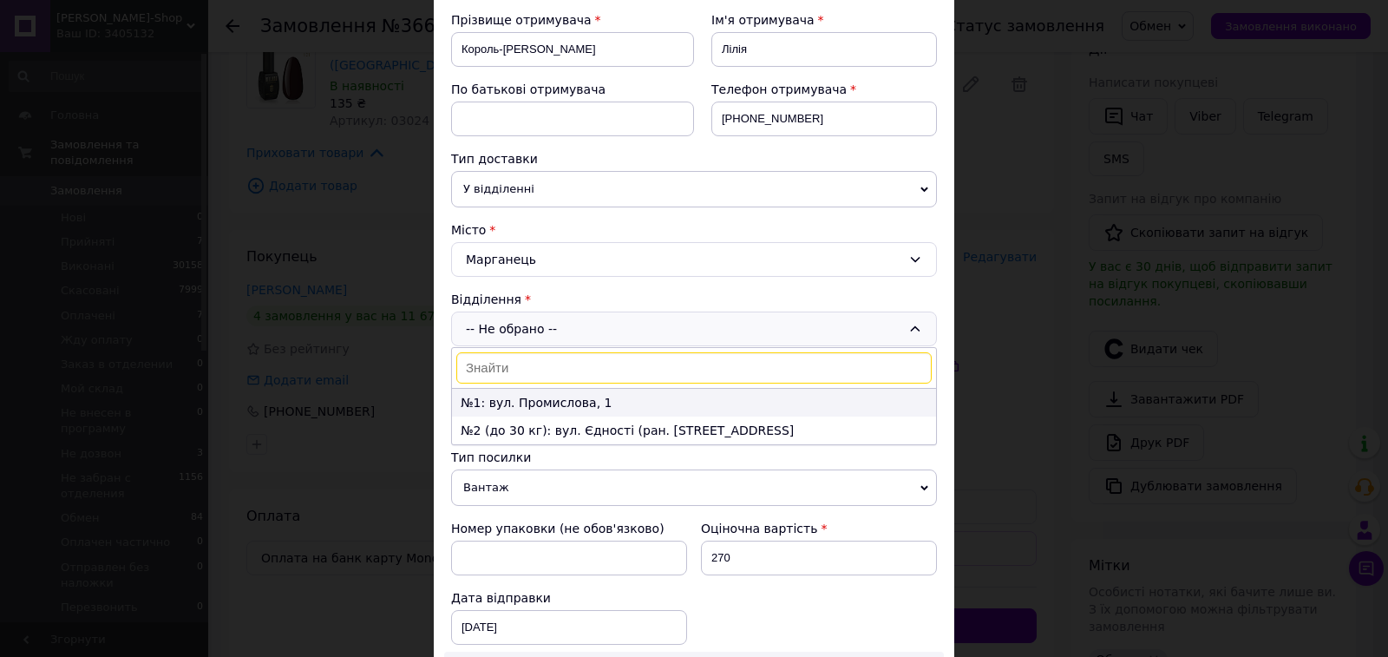
click at [496, 394] on li "№1: вул. Промислова, 1" at bounding box center [694, 403] width 484 height 28
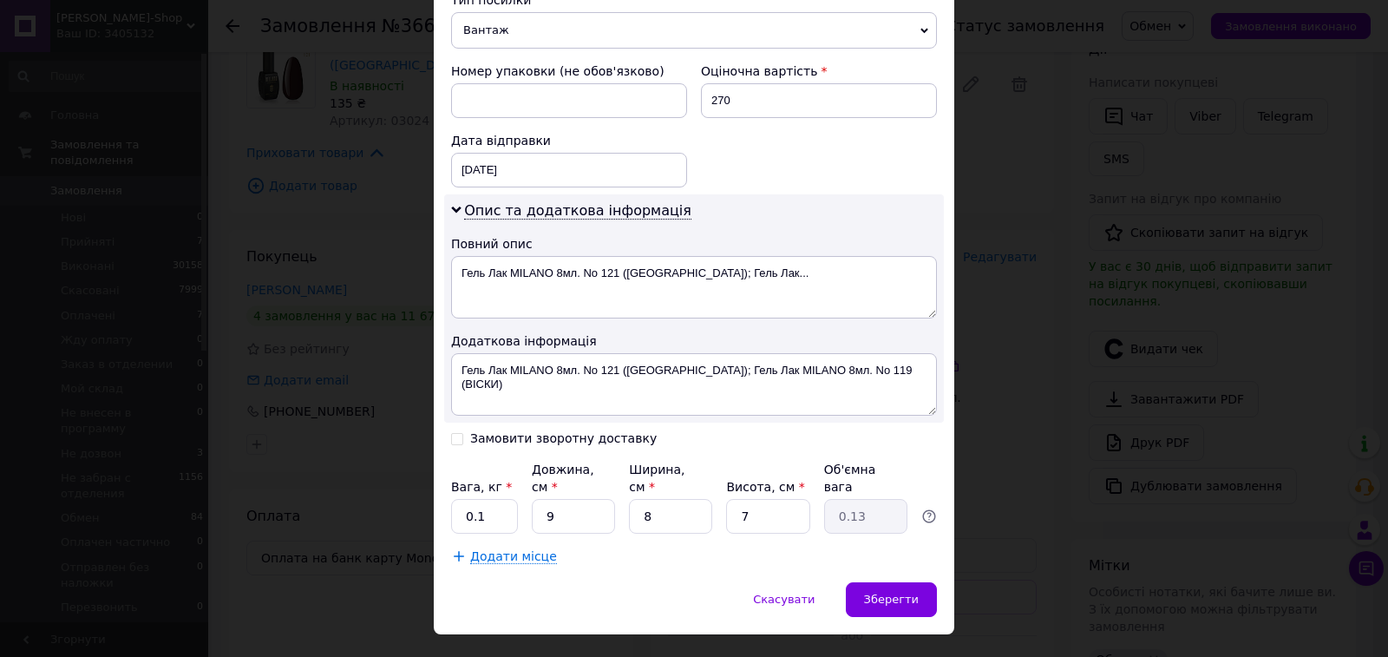
scroll to position [721, 0]
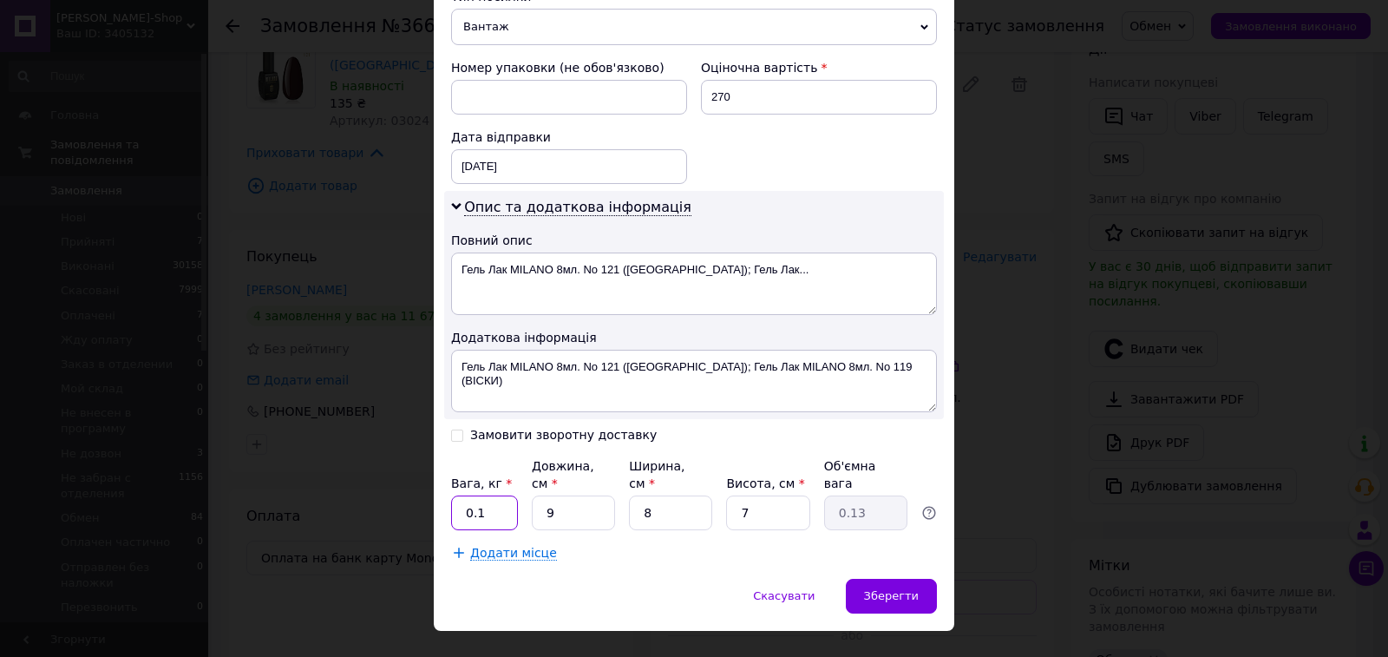
click at [493, 495] on input "0.1" at bounding box center [484, 512] width 67 height 35
click at [573, 495] on input "9" at bounding box center [573, 512] width 83 height 35
type input "1"
type input "0.1"
type input "10"
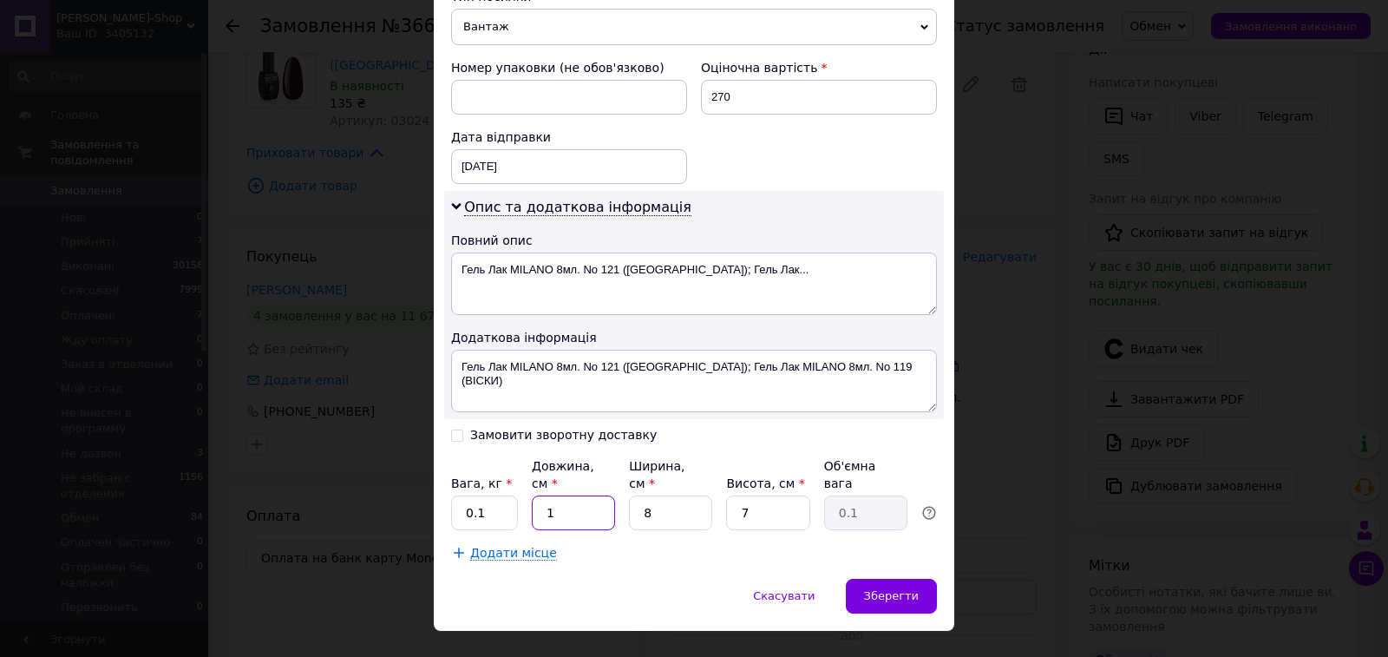
type input "0.14"
type input "10"
click at [665, 495] on input "8" at bounding box center [670, 512] width 83 height 35
type input "1"
type input "0.1"
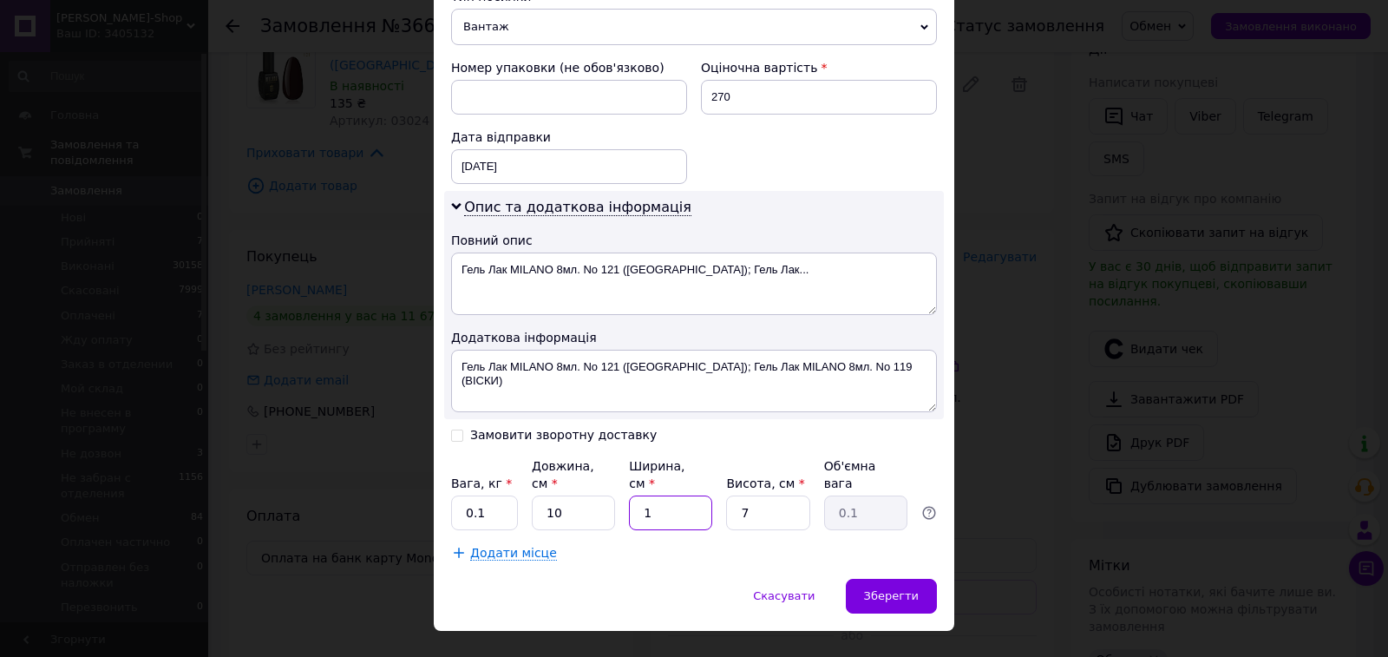
type input "10"
type input "0.18"
type input "10"
click at [755, 495] on input "7" at bounding box center [767, 512] width 83 height 35
type input "1"
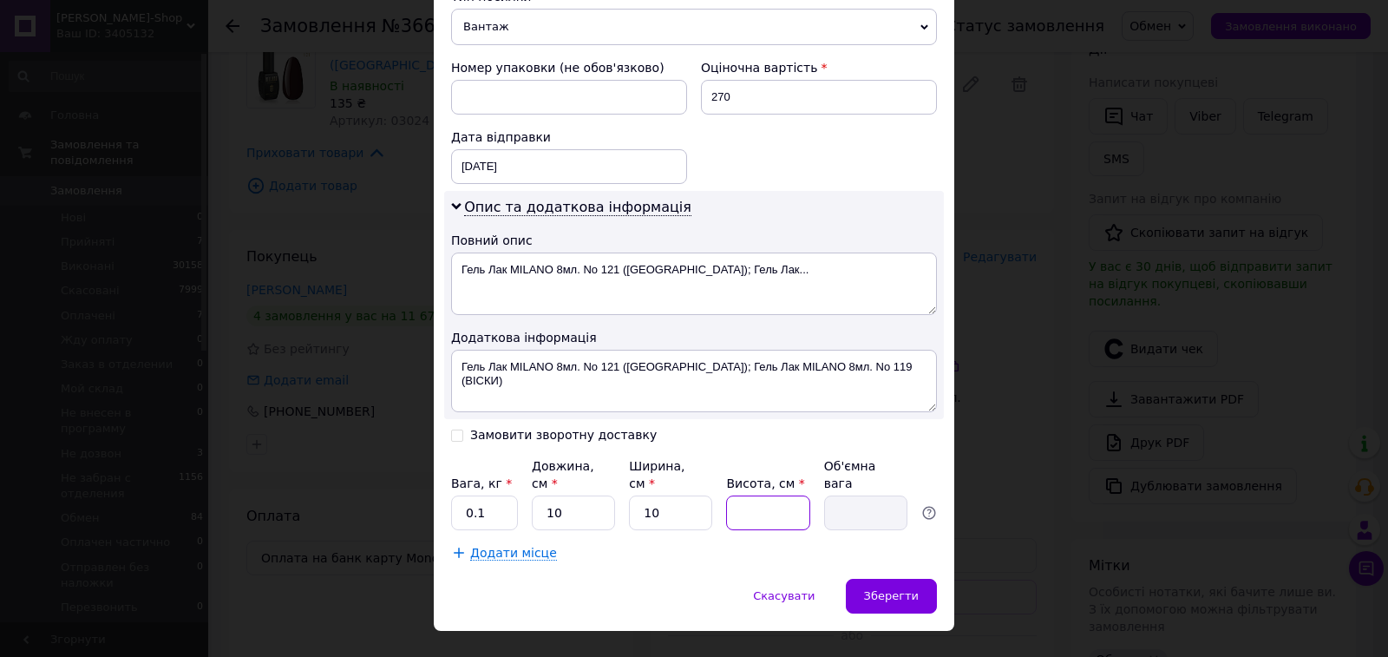
type input "0.1"
type input "10"
type input "0.25"
type input "10"
click at [883, 589] on span "Зберегти" at bounding box center [891, 595] width 55 height 13
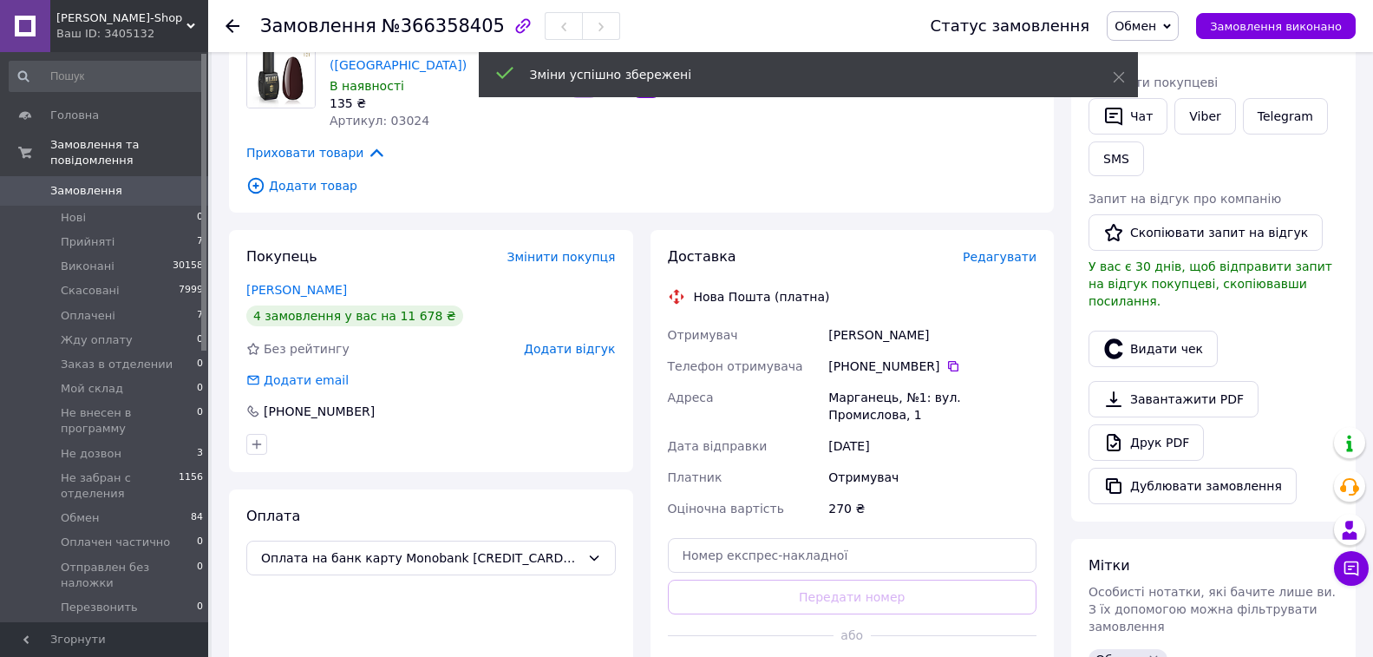
click at [1010, 250] on span "Редагувати" at bounding box center [1000, 257] width 74 height 14
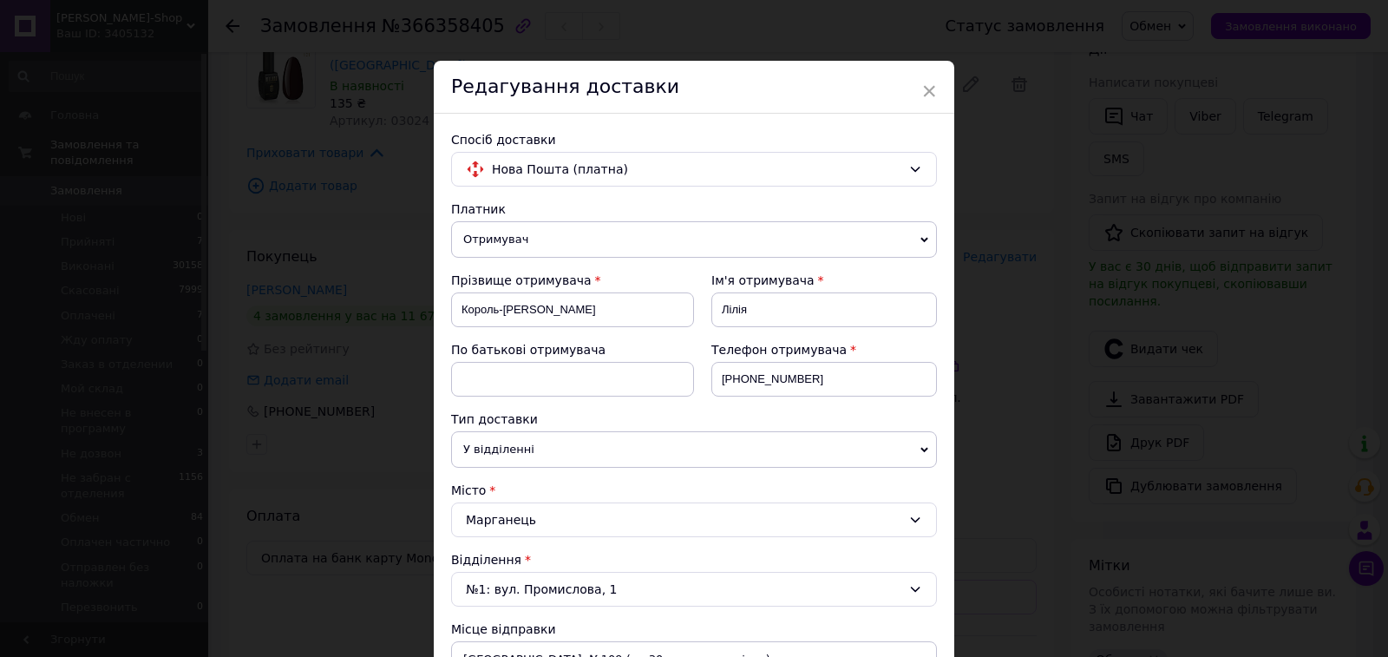
click at [576, 242] on span "Отримувач" at bounding box center [694, 239] width 486 height 36
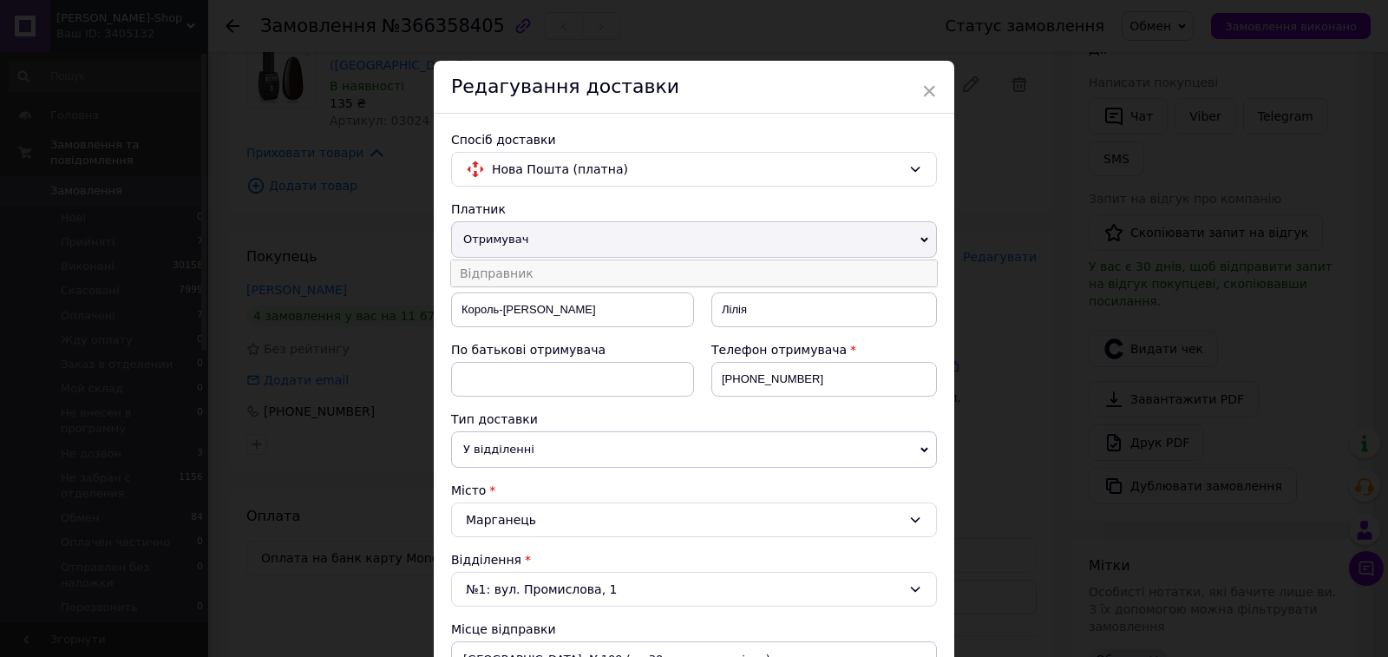
click at [518, 272] on li "Відправник" at bounding box center [694, 273] width 486 height 26
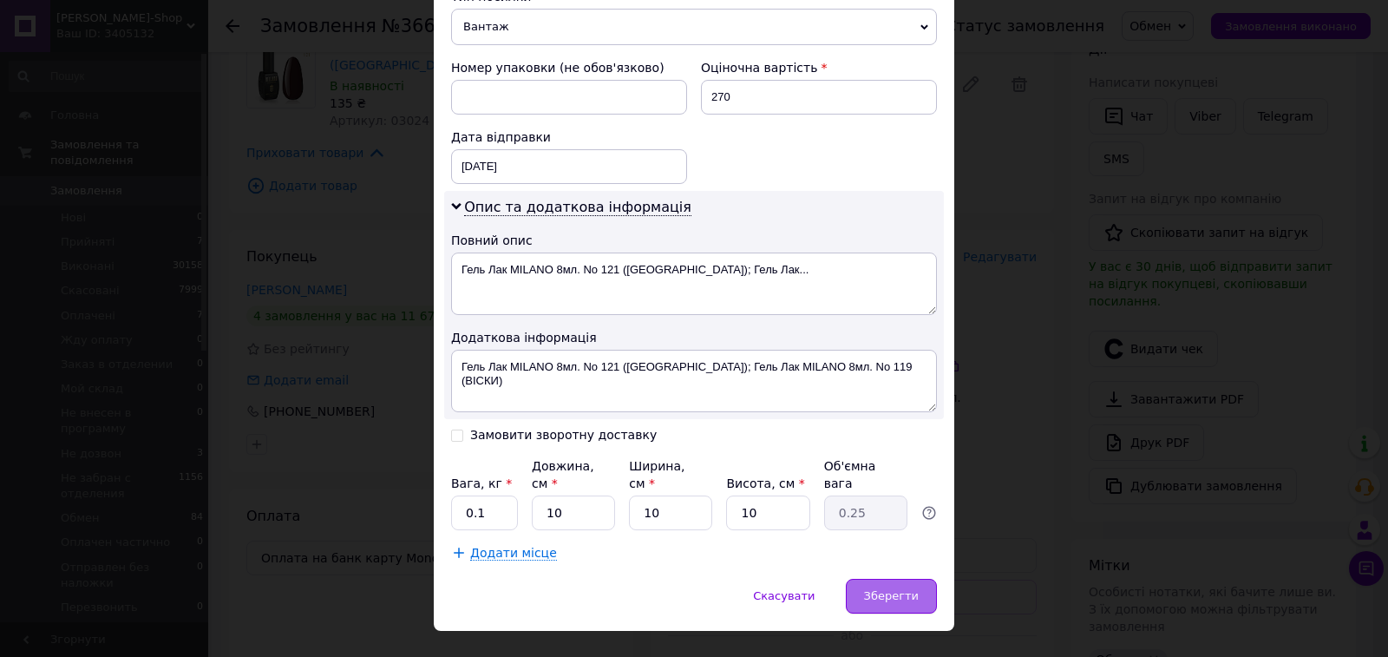
click at [870, 579] on div "Зберегти" at bounding box center [891, 596] width 91 height 35
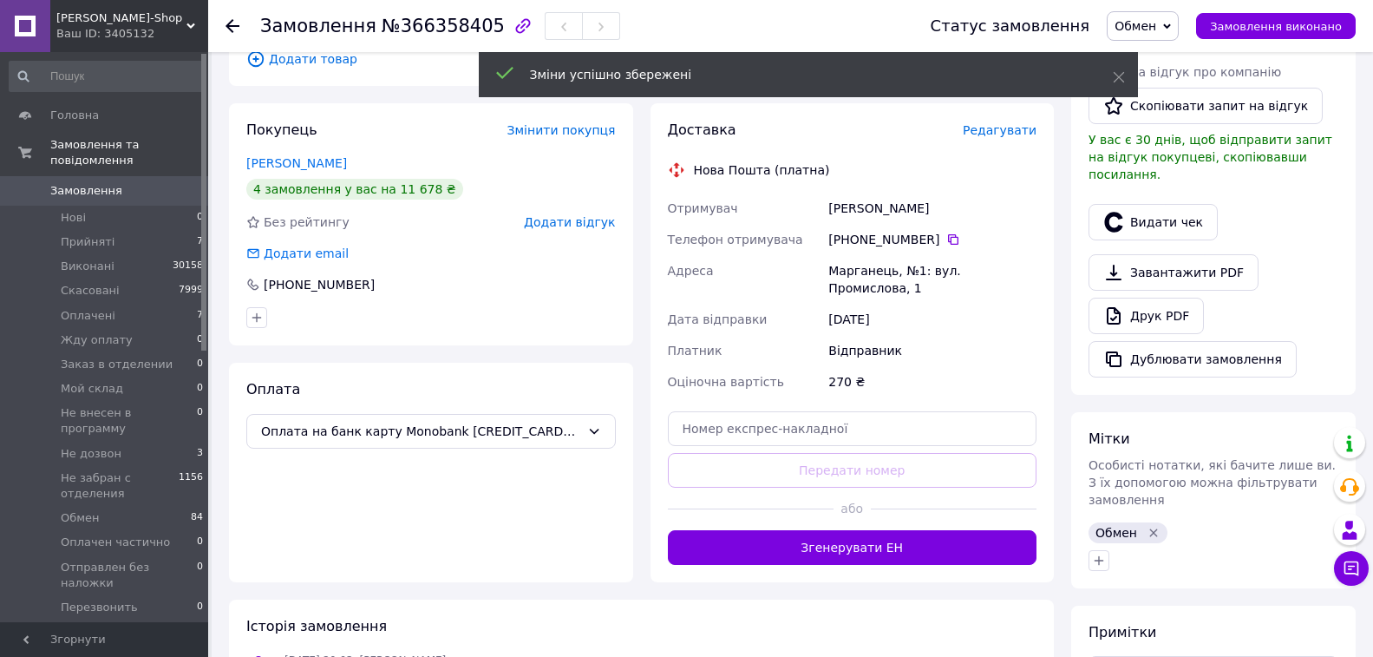
scroll to position [519, 0]
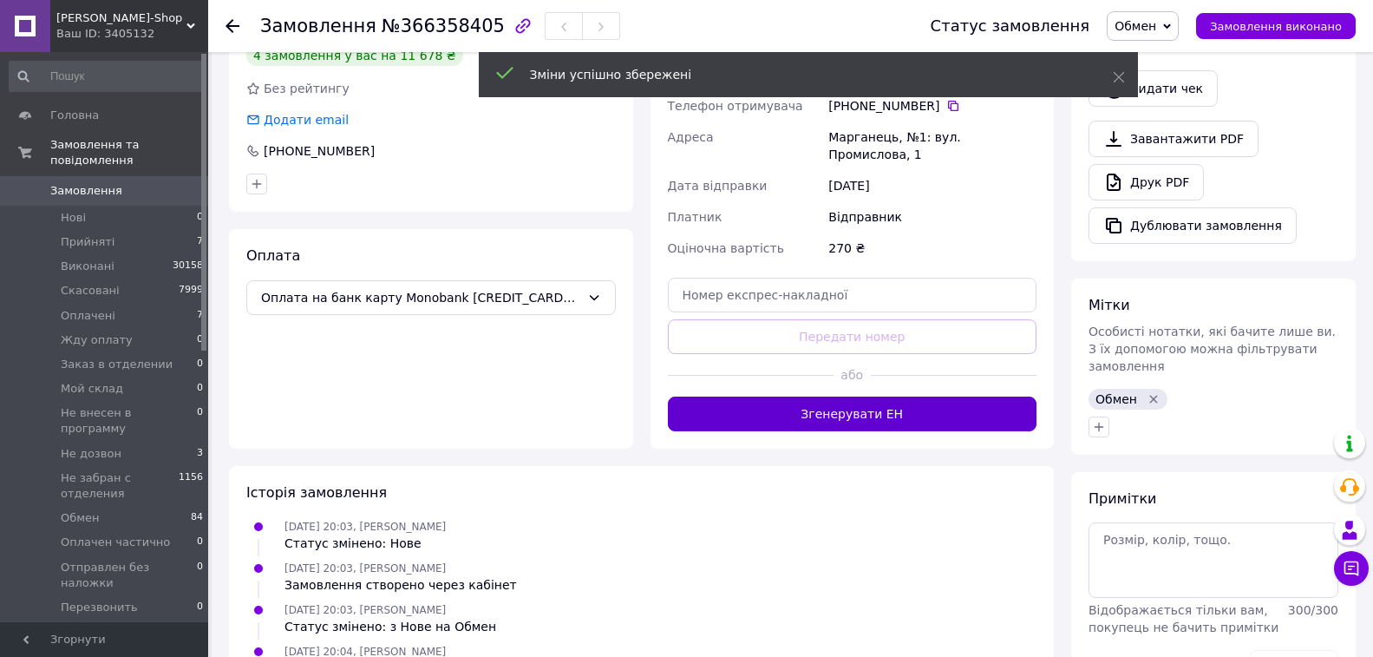
click at [892, 396] on button "Згенерувати ЕН" at bounding box center [853, 413] width 370 height 35
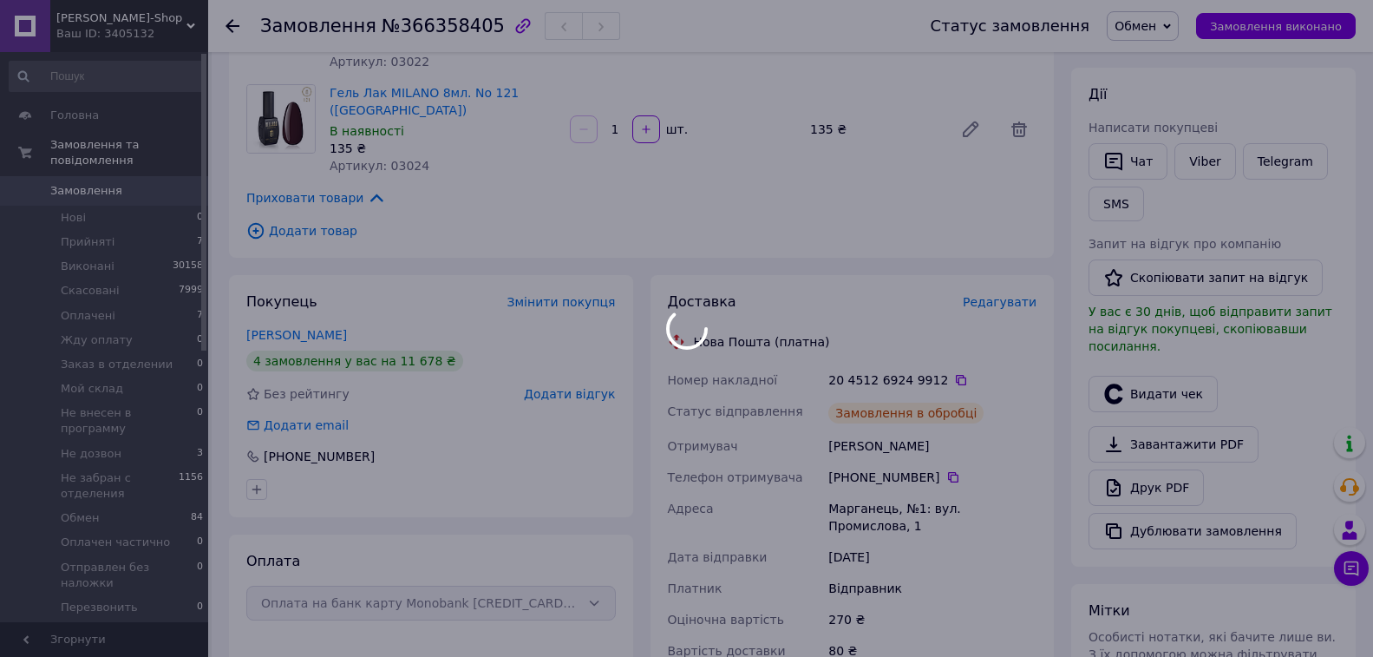
scroll to position [172, 0]
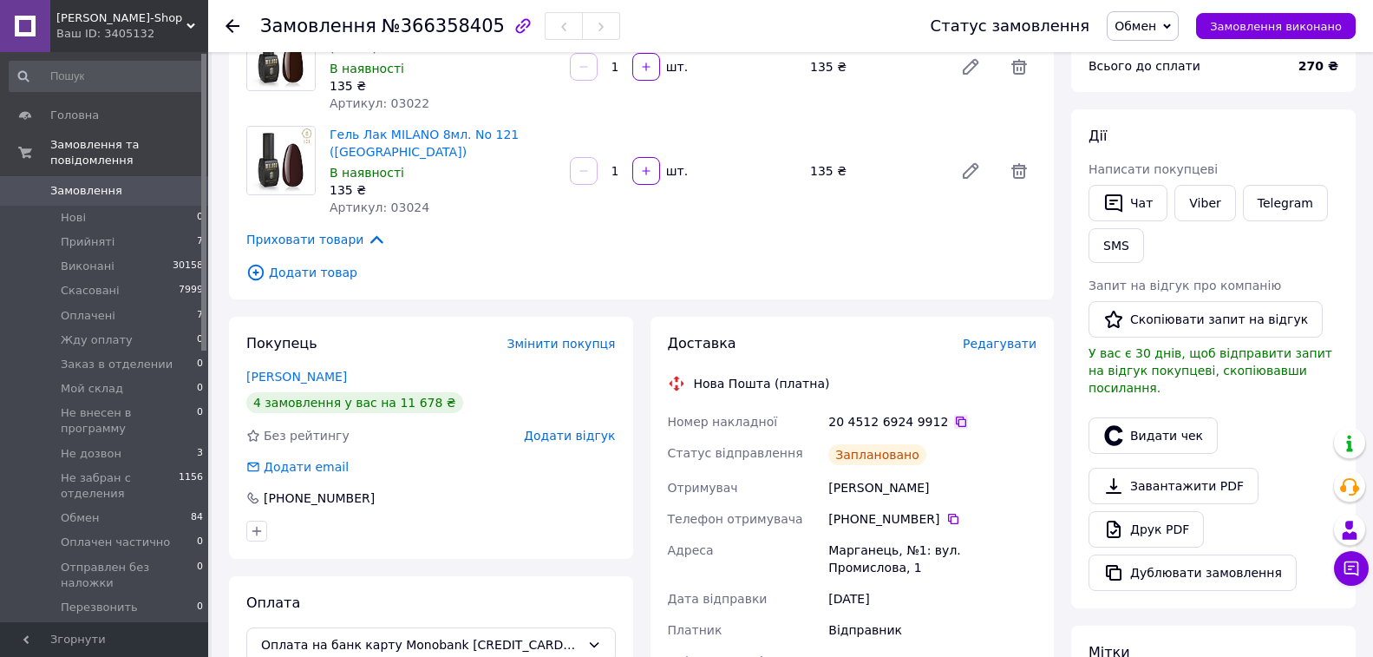
click at [954, 415] on icon at bounding box center [961, 422] width 14 height 14
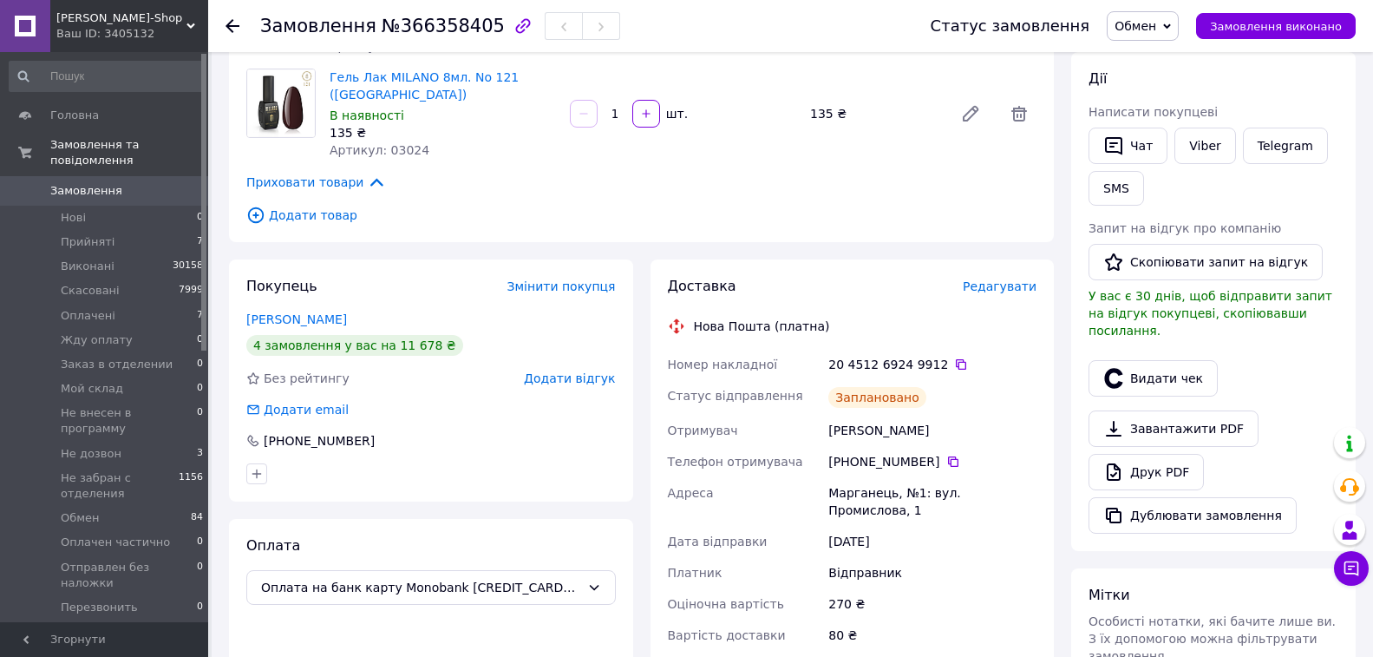
scroll to position [519, 0]
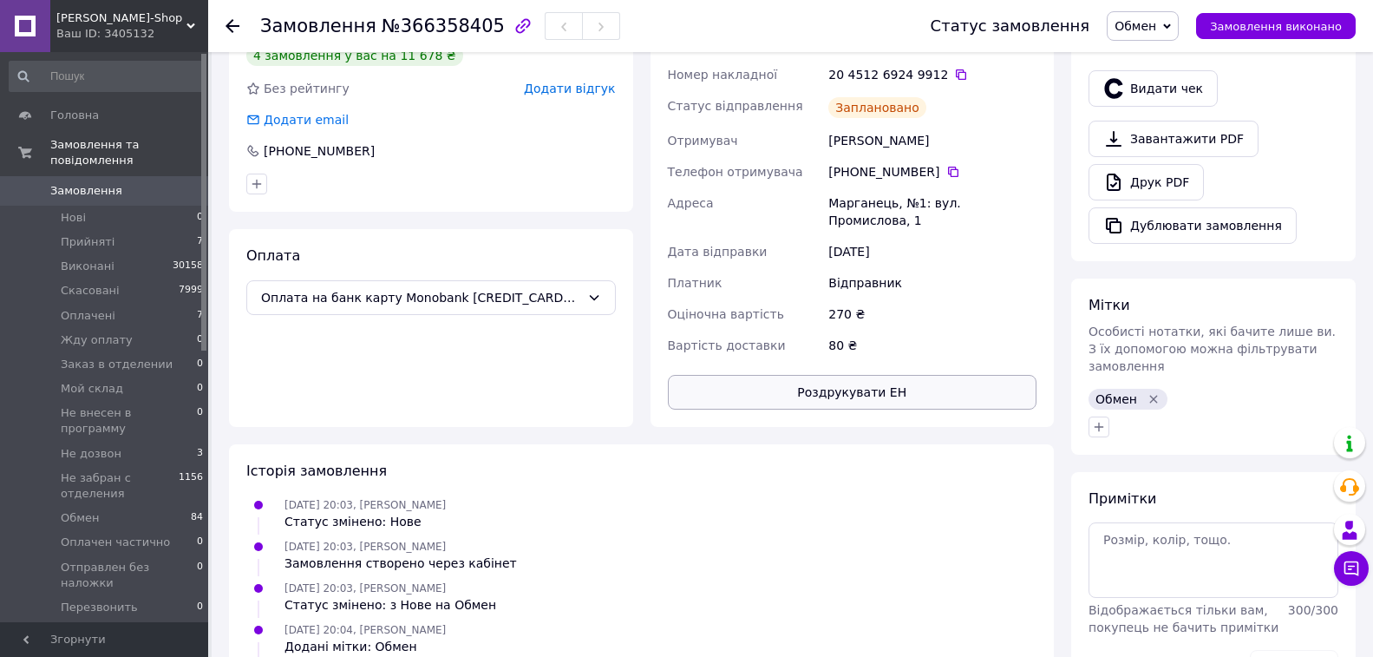
click at [888, 375] on button "Роздрукувати ЕН" at bounding box center [853, 392] width 370 height 35
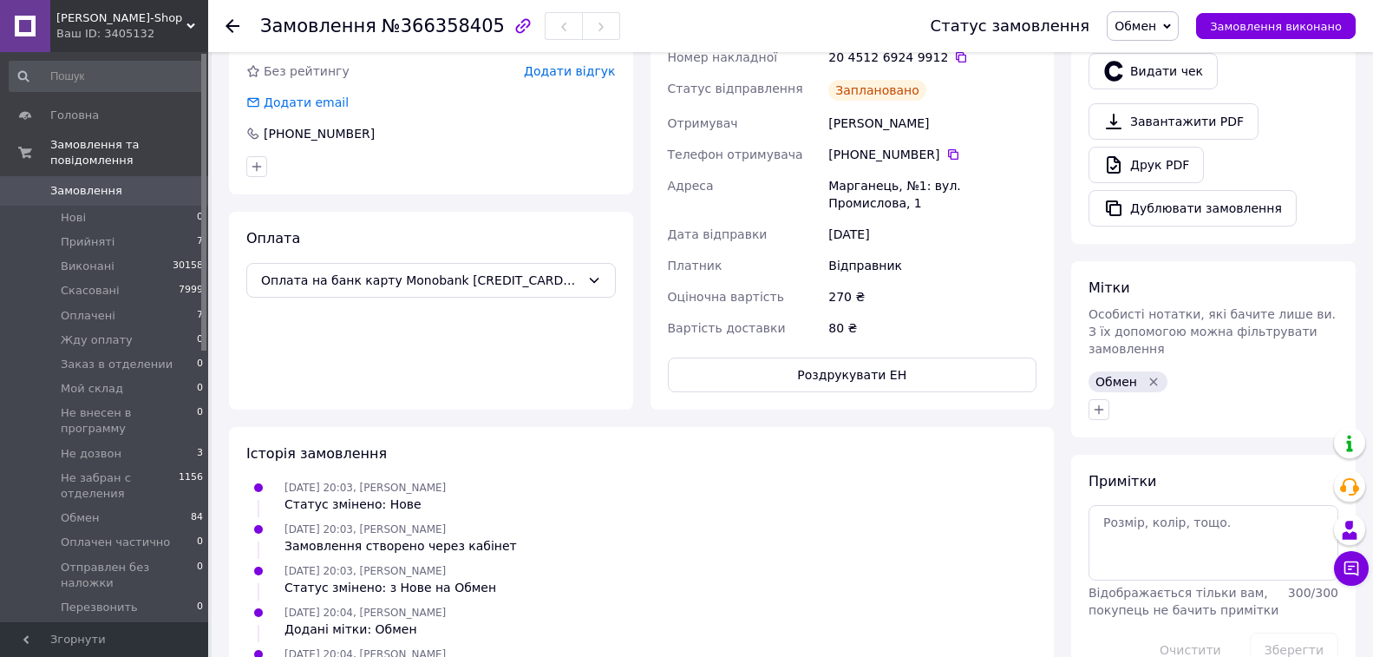
scroll to position [521, 0]
